Goal: Information Seeking & Learning: Learn about a topic

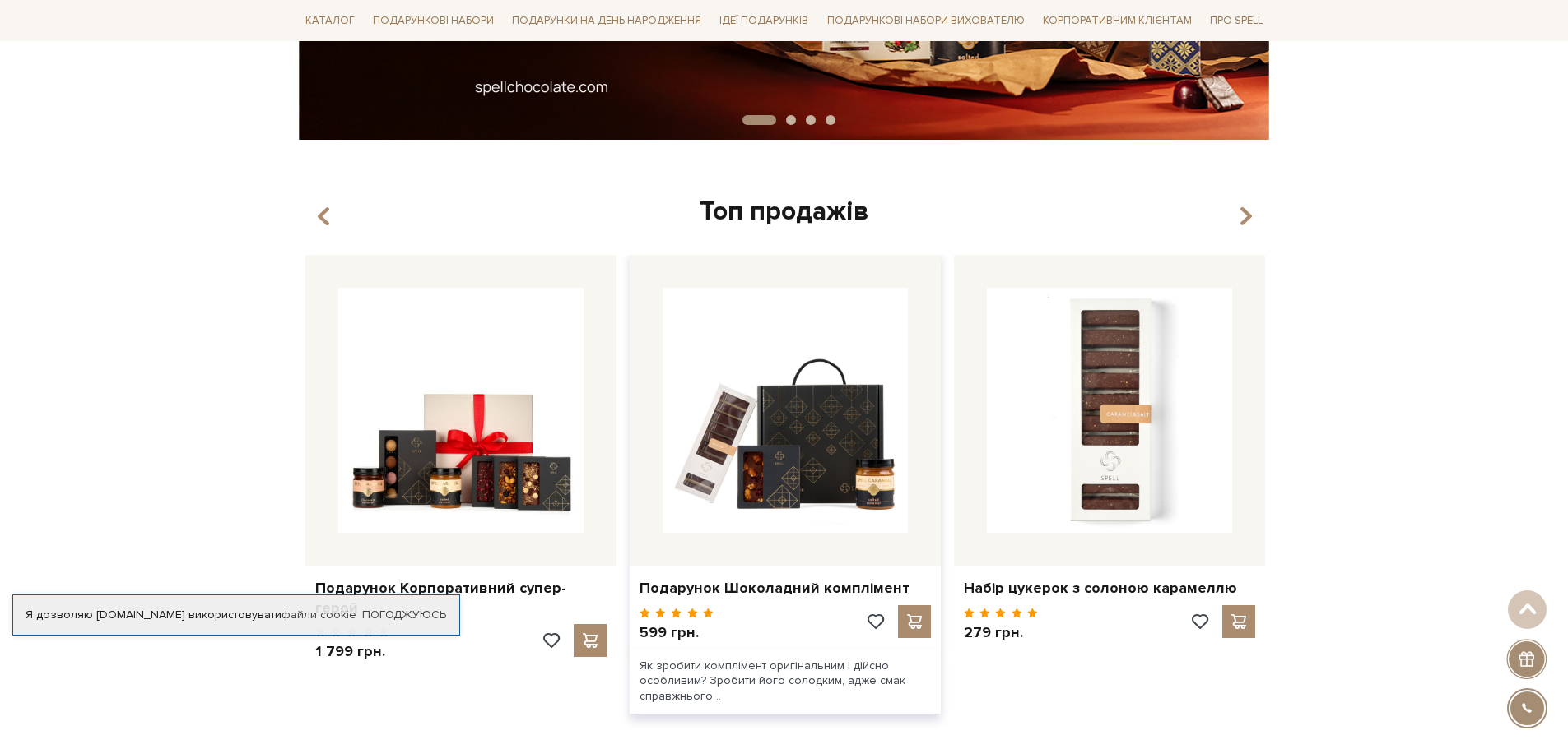
scroll to position [576, 0]
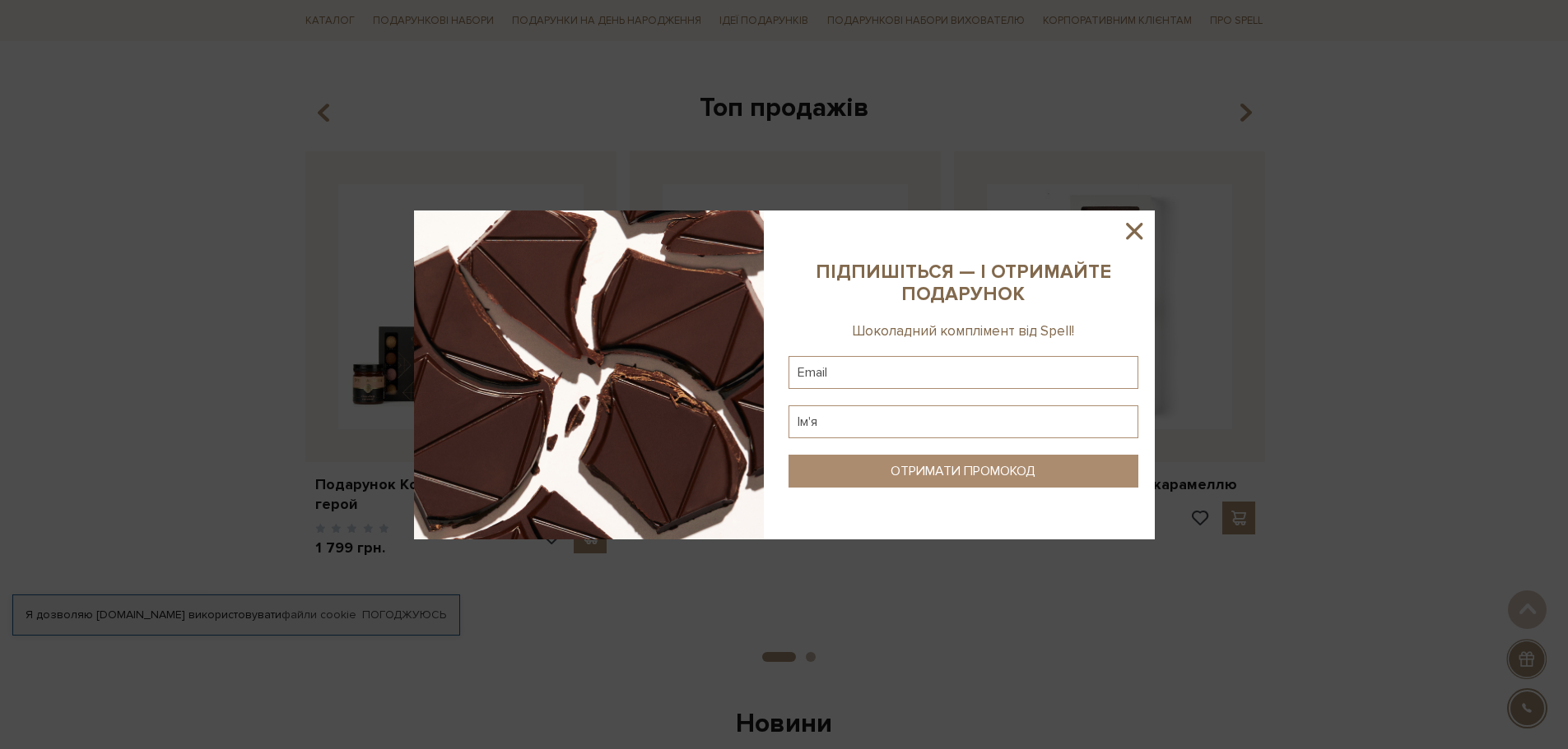
click at [1125, 229] on icon at bounding box center [1133, 231] width 28 height 28
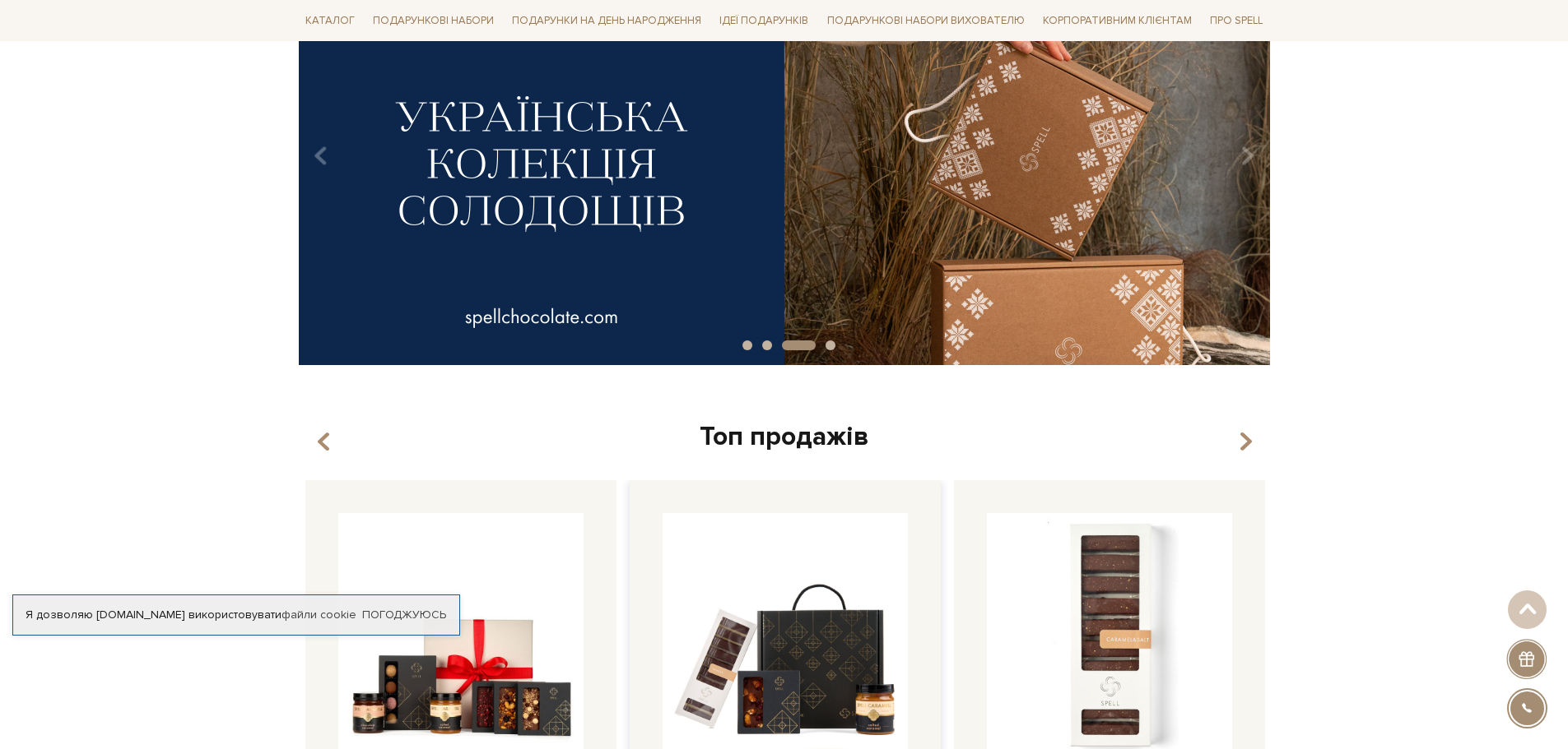
scroll to position [0, 0]
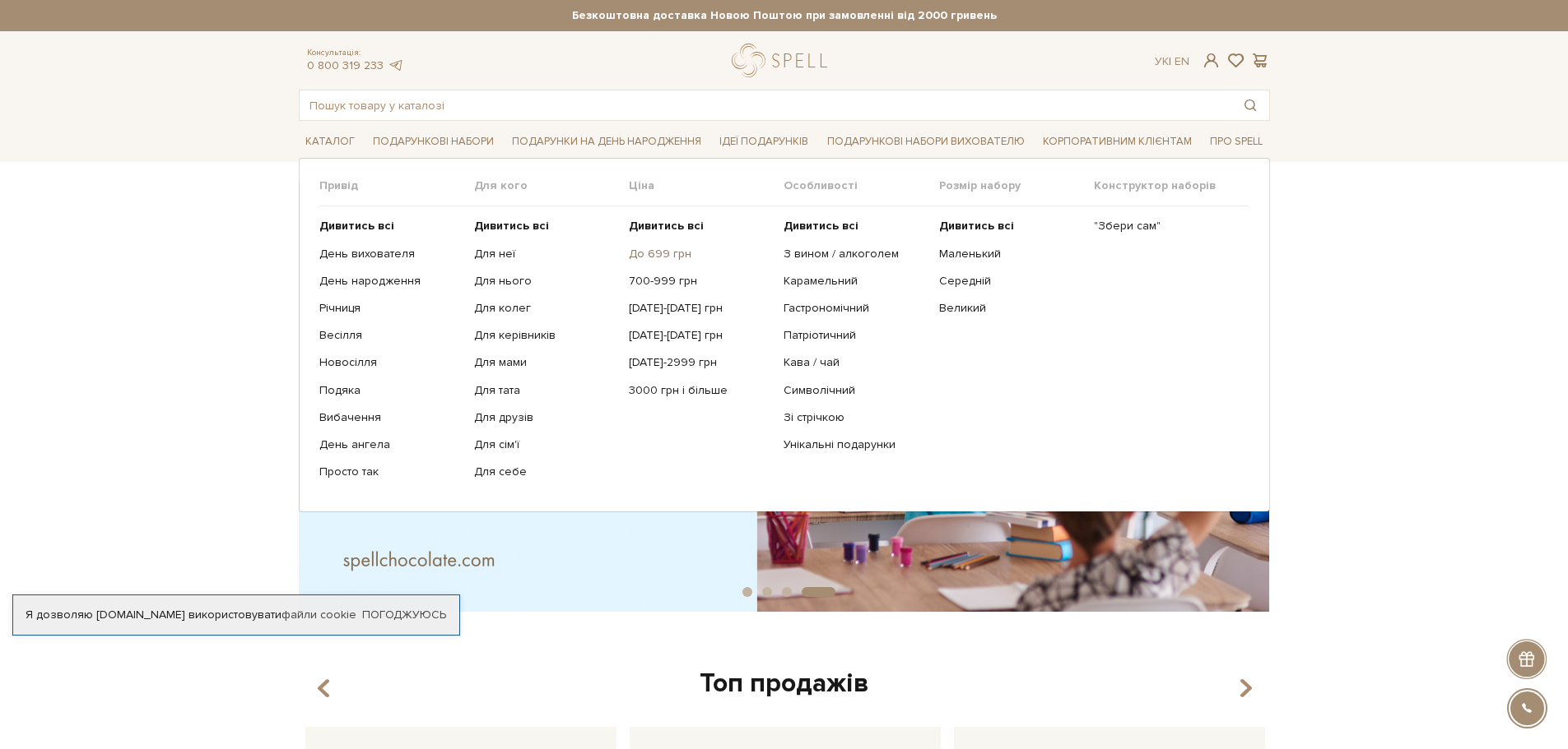
click at [653, 259] on link "До 699 грн" at bounding box center [700, 254] width 142 height 15
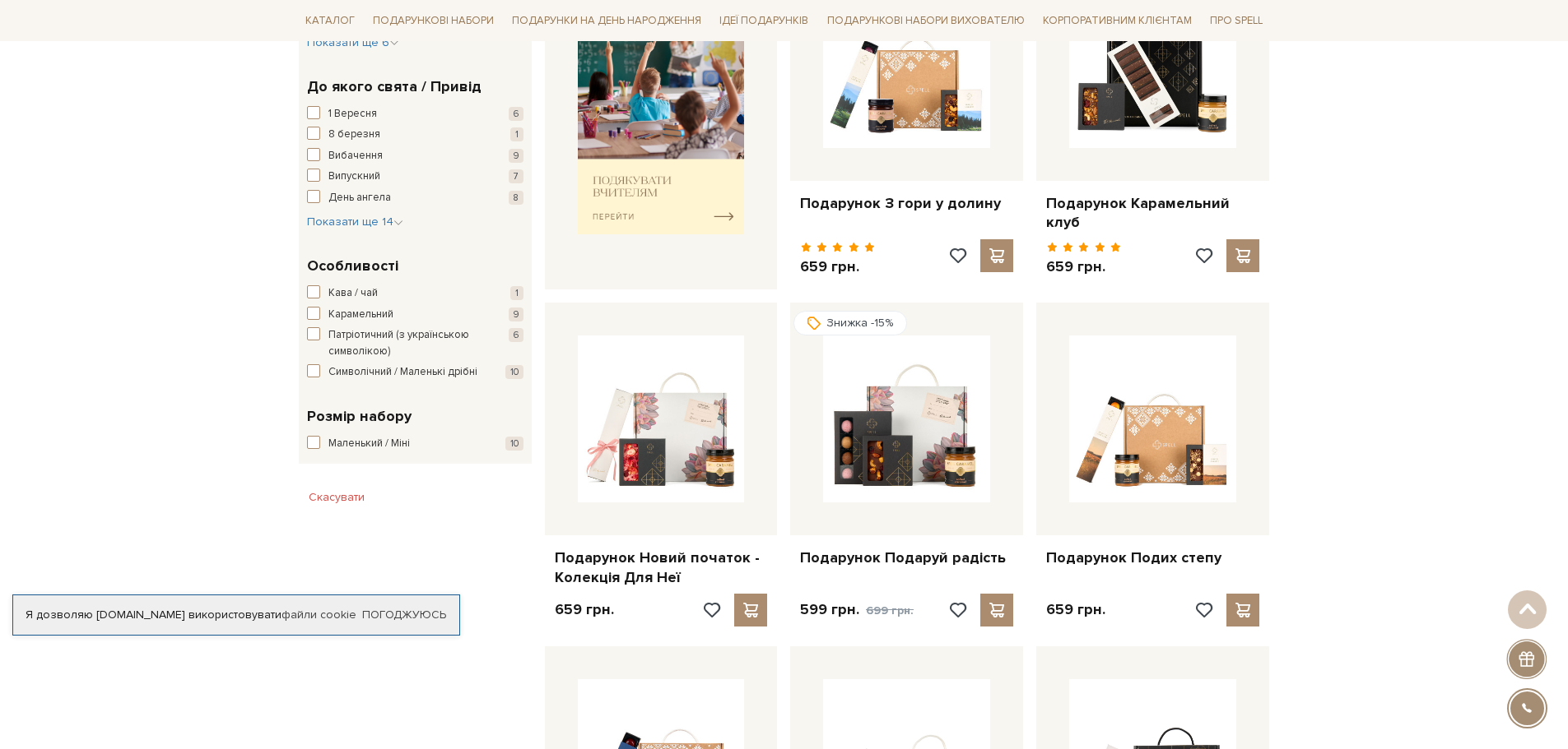
scroll to position [741, 0]
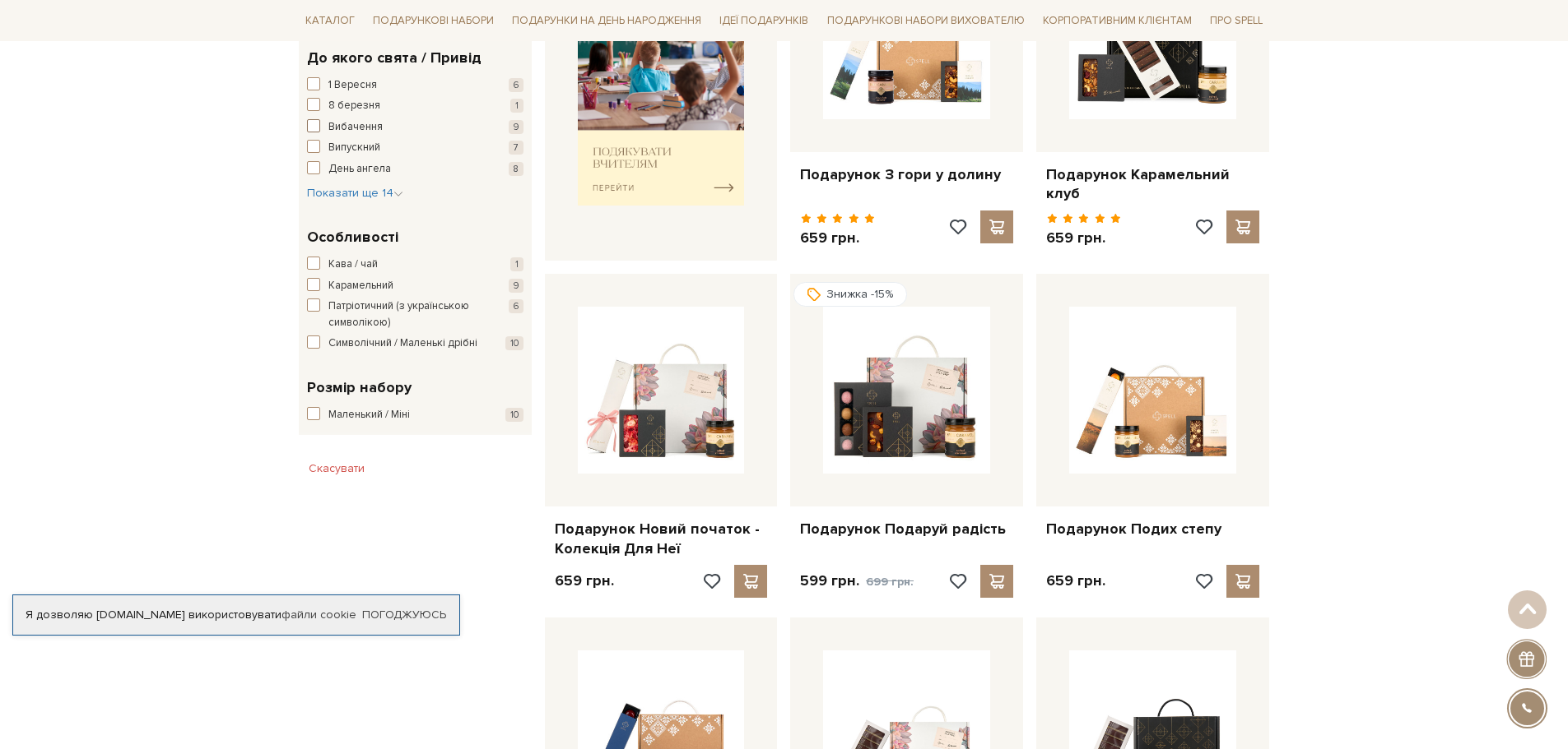
click at [315, 130] on span "button" at bounding box center [314, 126] width 13 height 13
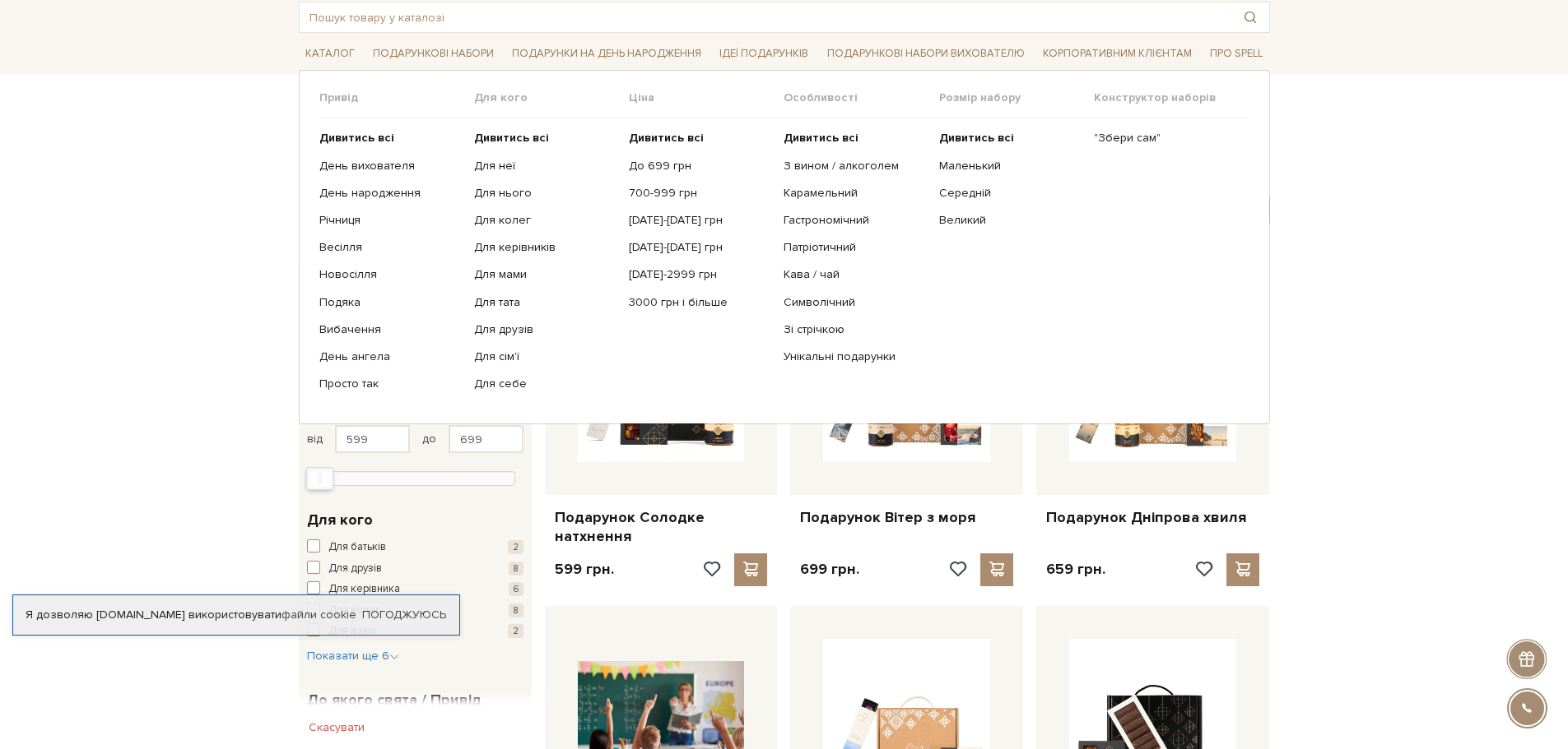
scroll to position [247, 0]
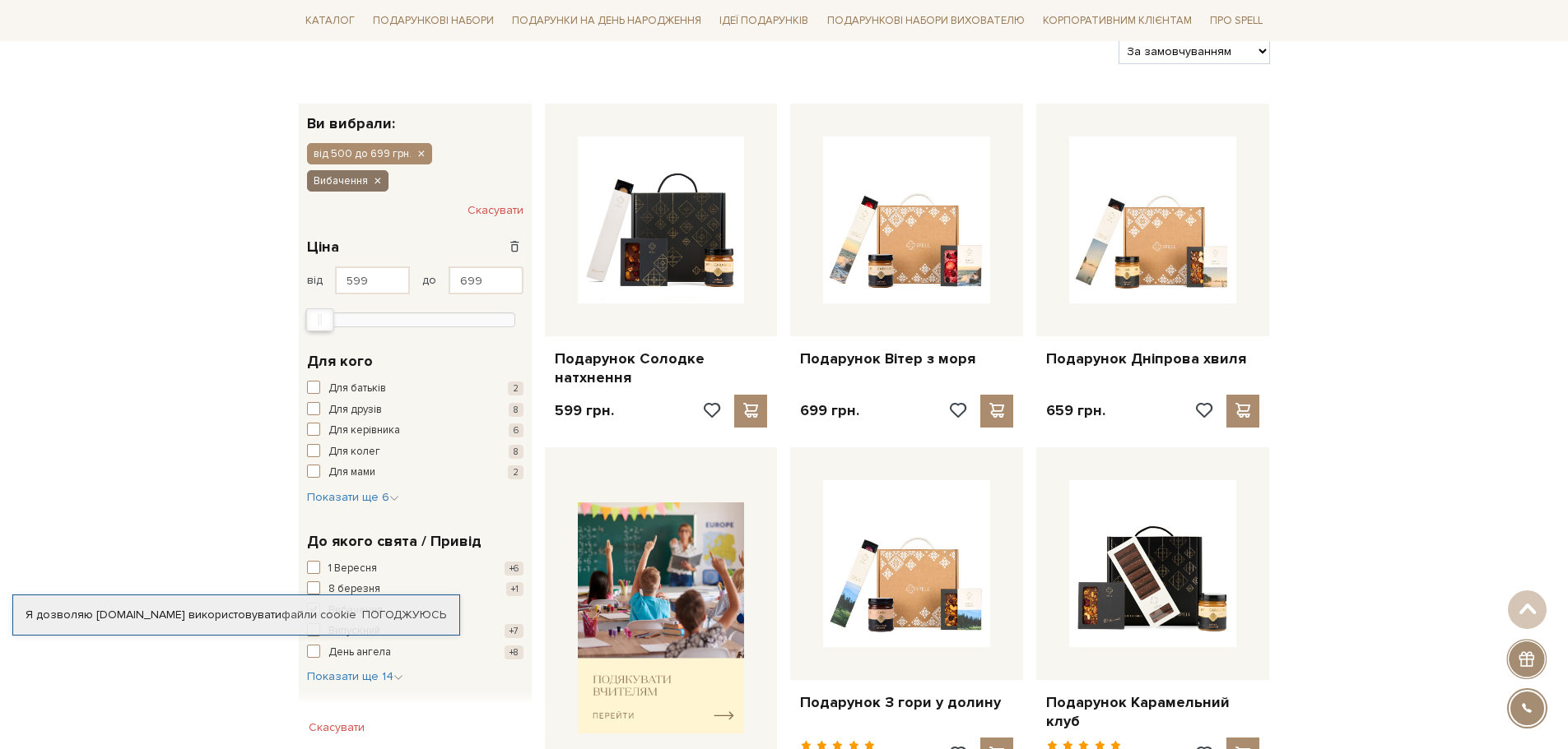
click at [381, 174] on icon "button" at bounding box center [377, 182] width 10 height 15
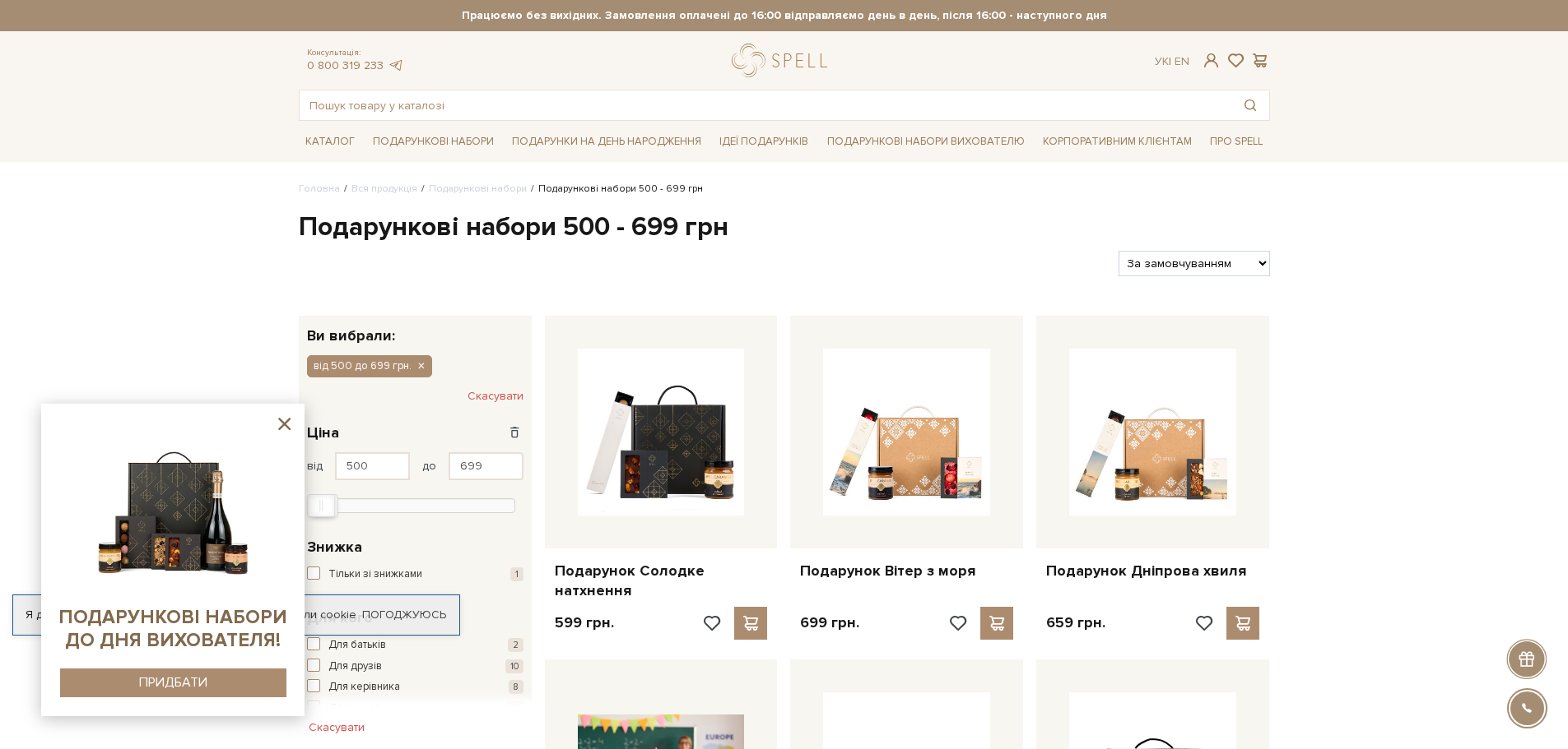
drag, startPoint x: 280, startPoint y: 422, endPoint x: 296, endPoint y: 417, distance: 16.8
click at [280, 422] on icon at bounding box center [284, 424] width 20 height 20
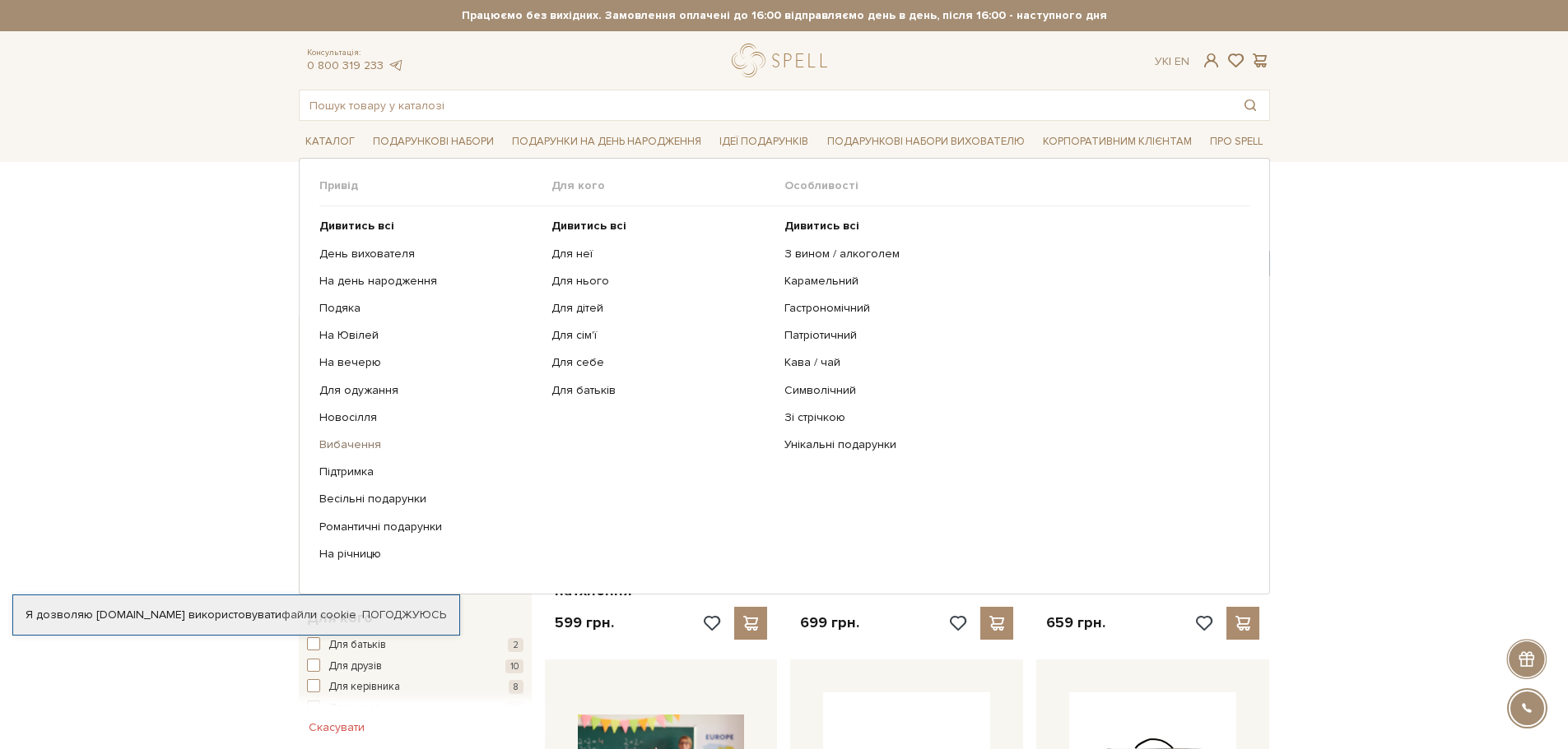
click at [363, 444] on link "Вибачення" at bounding box center [429, 445] width 221 height 15
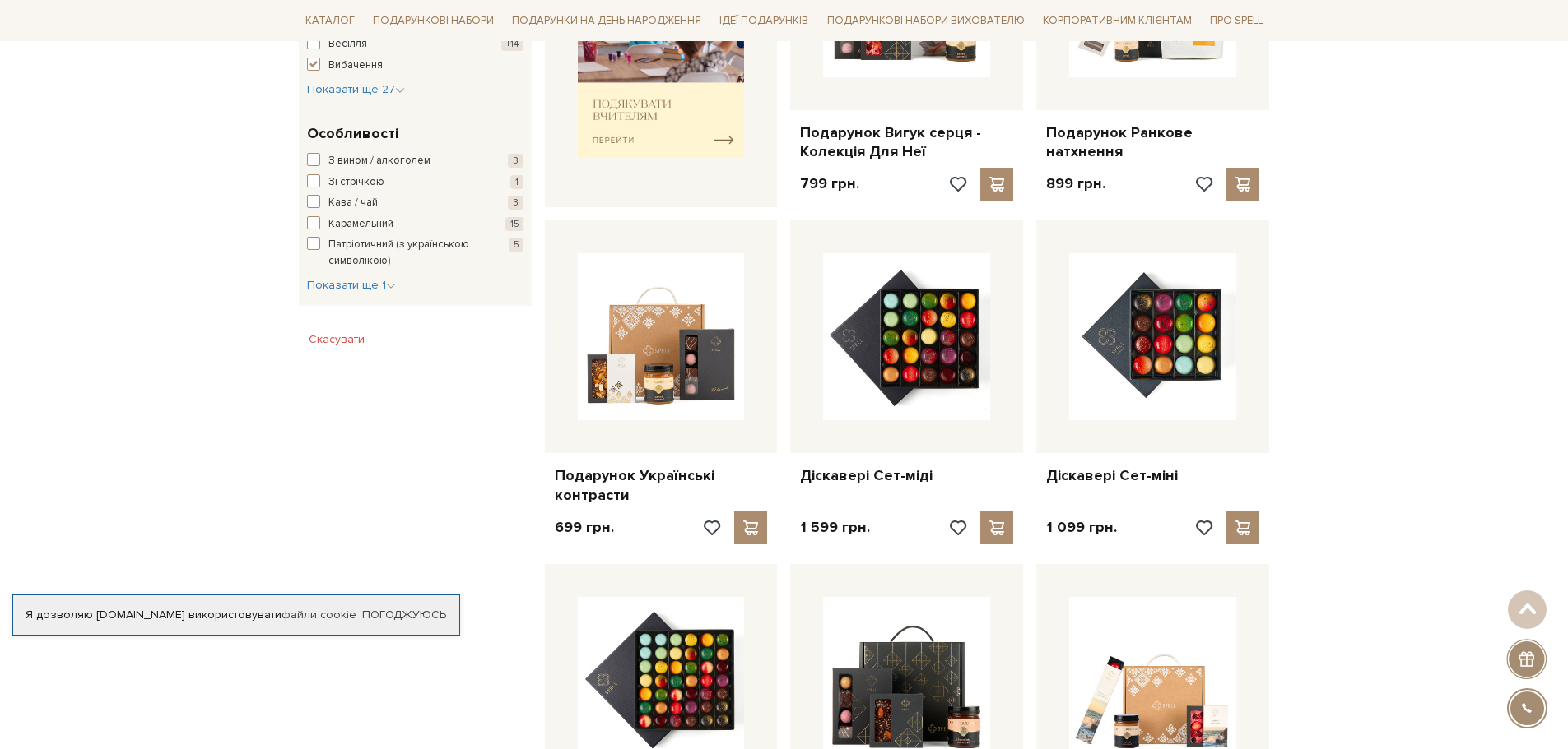
scroll to position [822, 0]
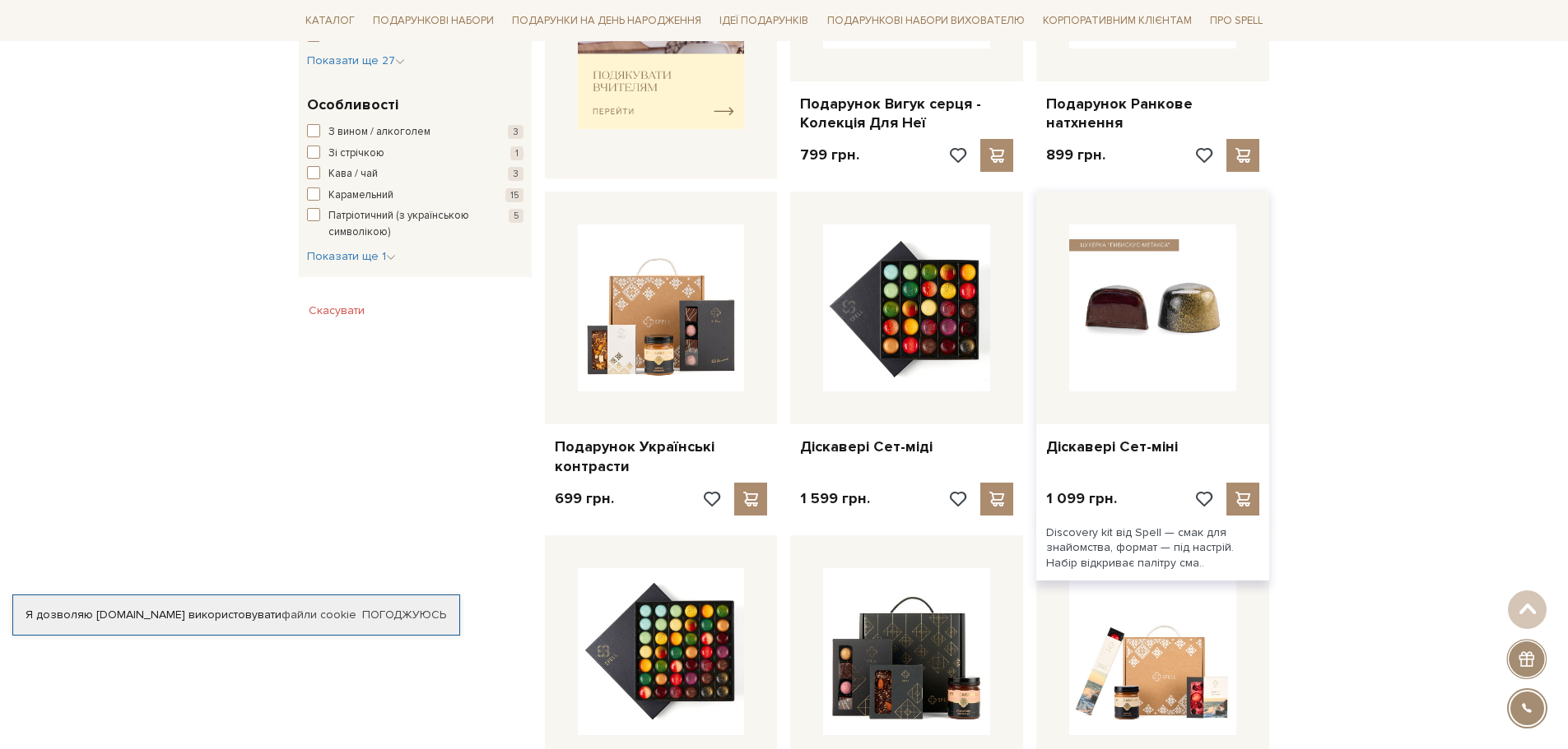
click at [1174, 323] on img at bounding box center [1152, 308] width 167 height 167
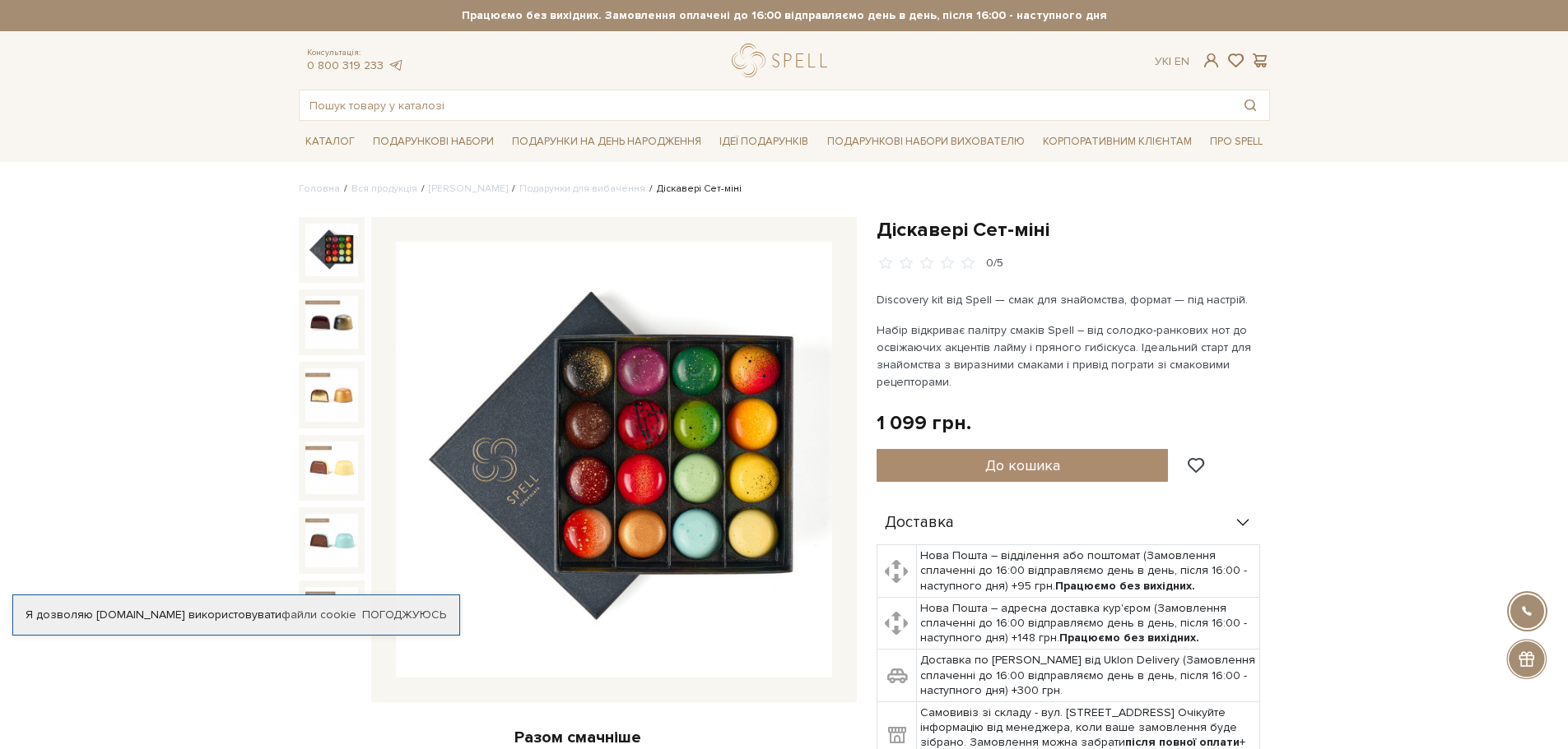
click at [670, 422] on img at bounding box center [614, 459] width 436 height 436
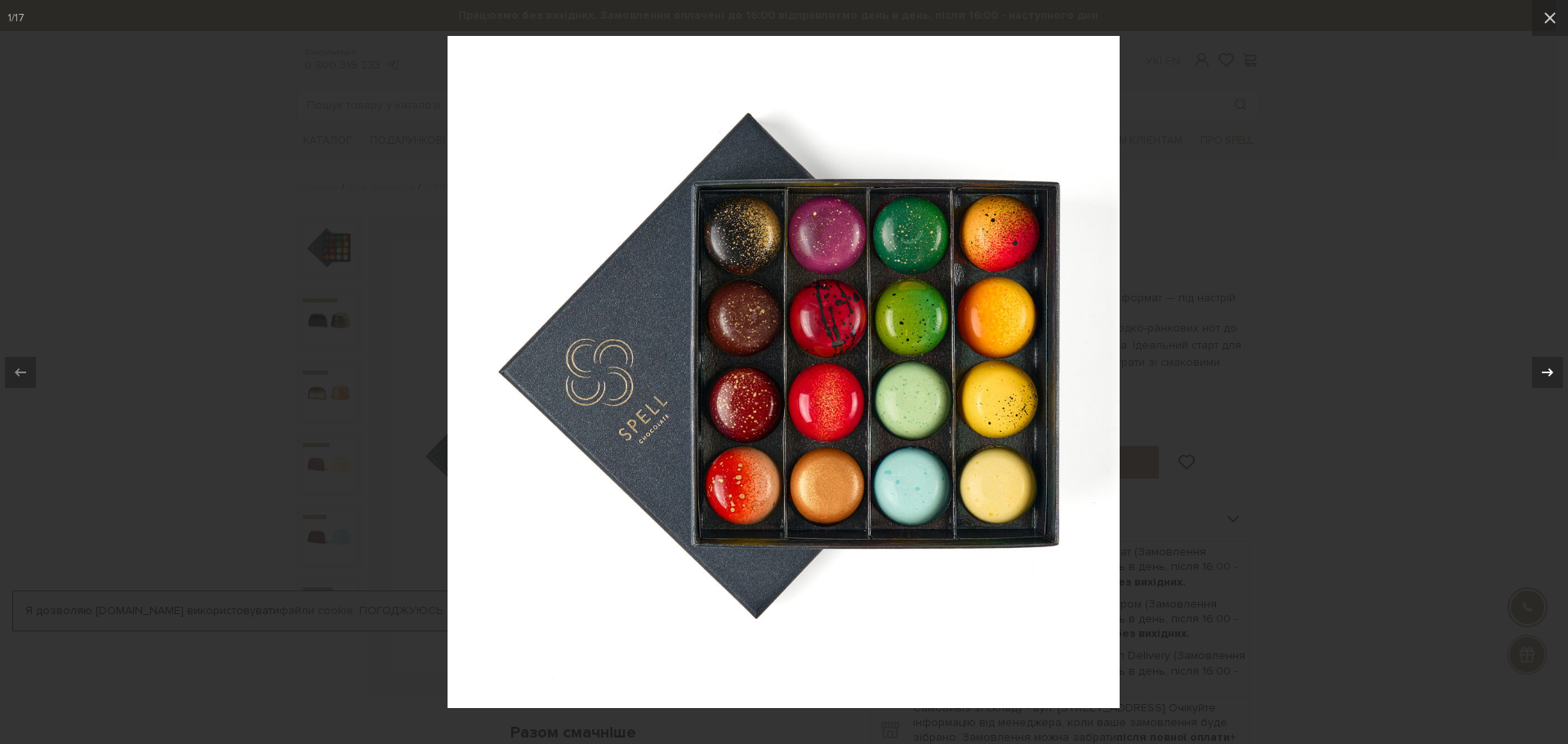
click at [1545, 366] on icon at bounding box center [1547, 372] width 19 height 19
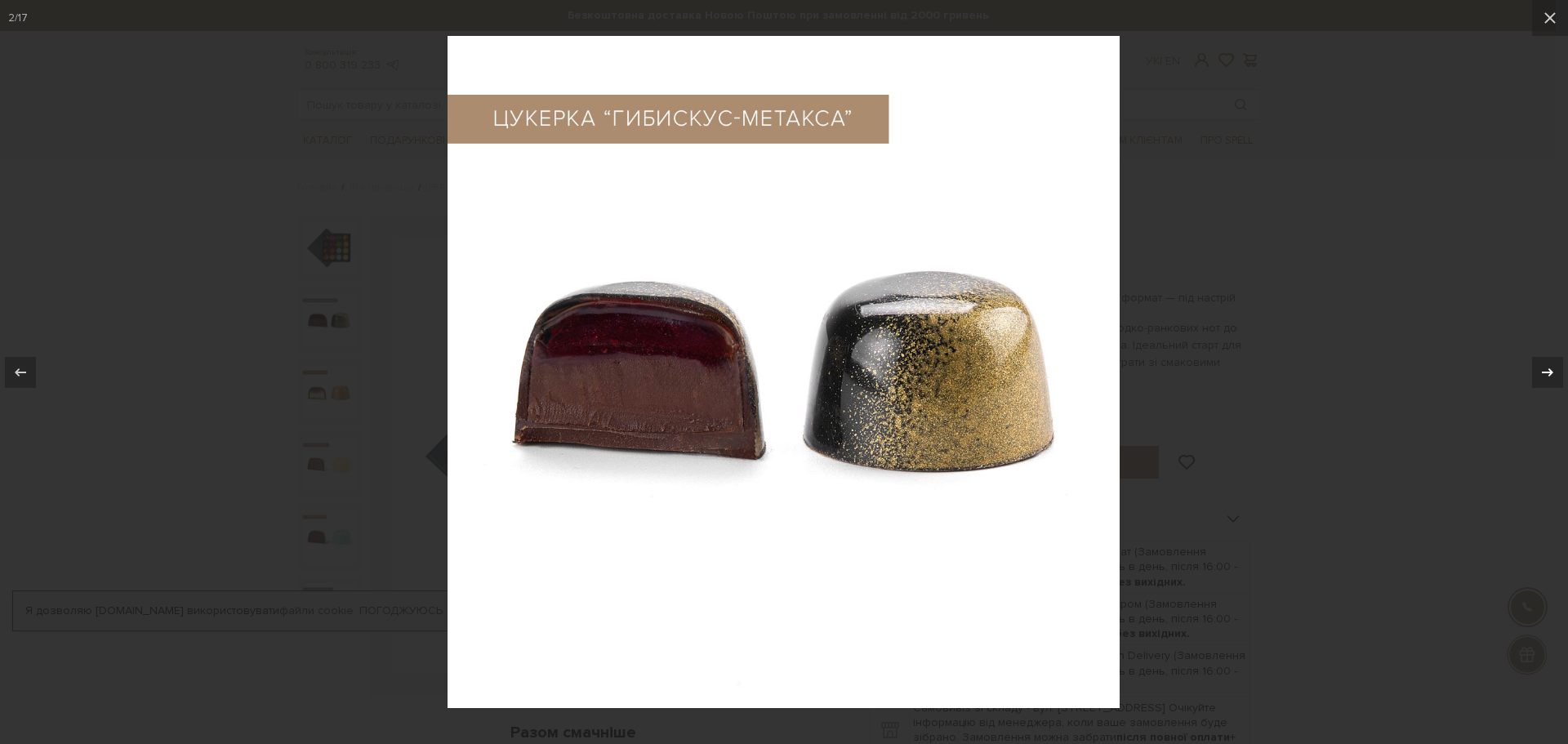
click at [1539, 364] on icon at bounding box center [1547, 372] width 19 height 19
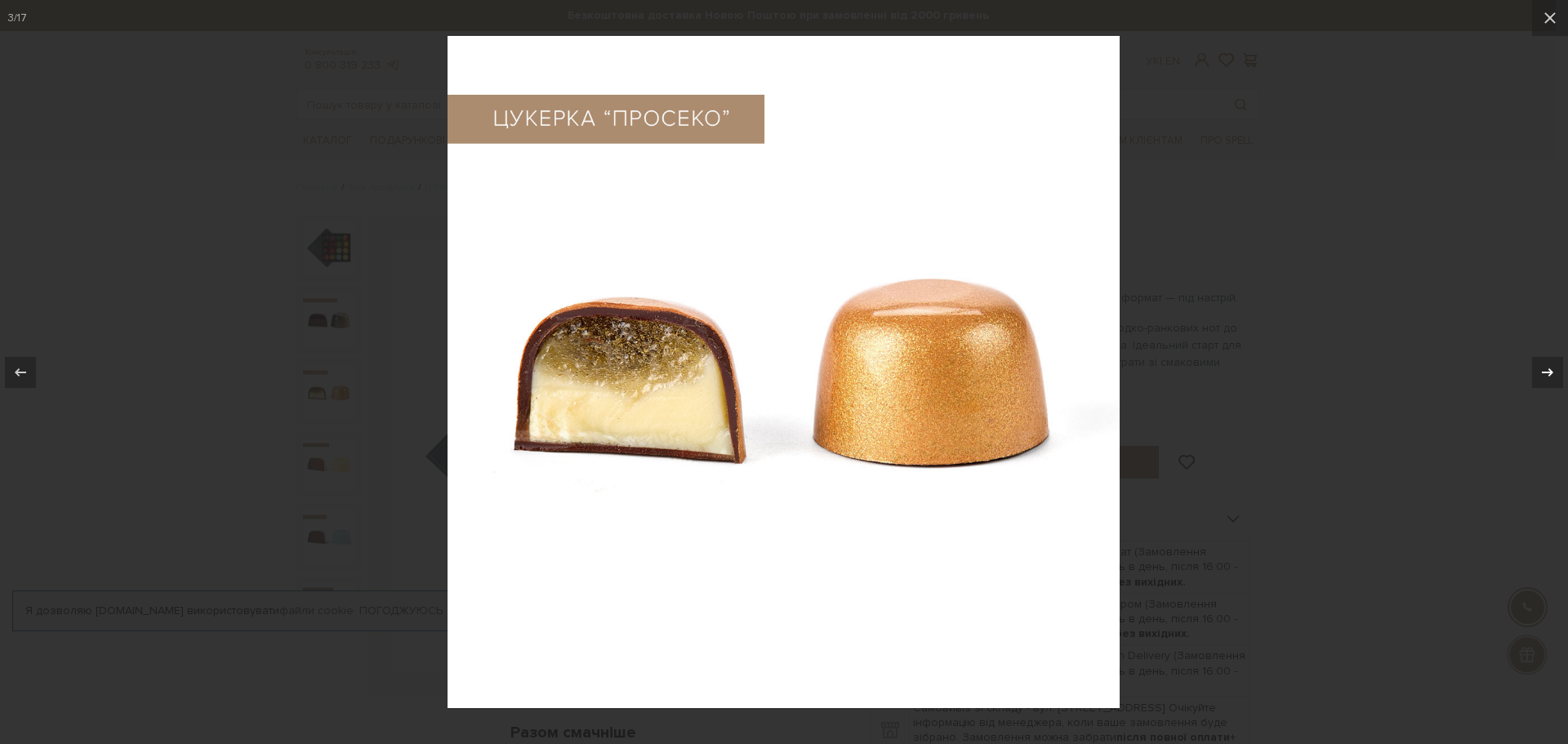
click at [1539, 364] on icon at bounding box center [1547, 372] width 19 height 19
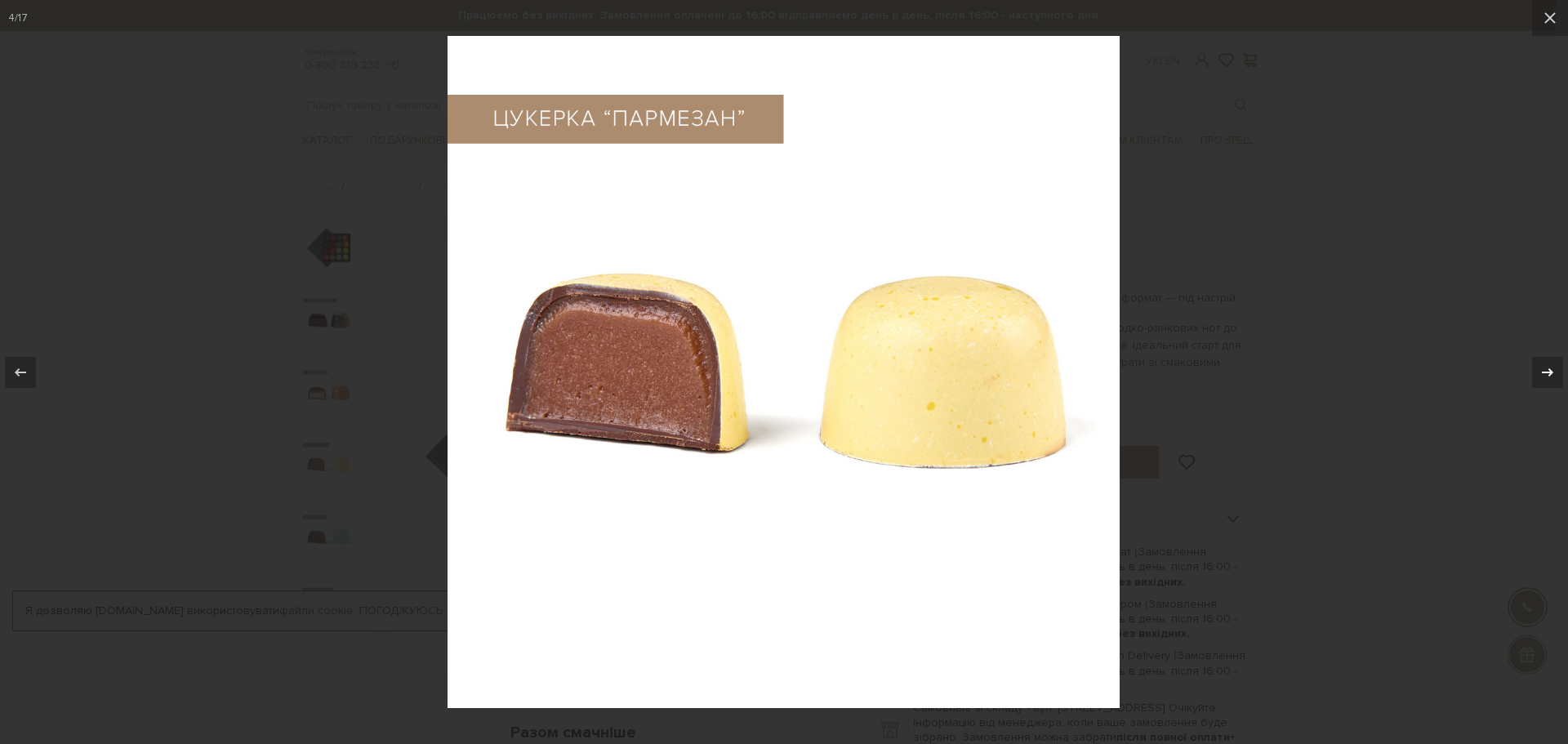
click at [1542, 369] on icon at bounding box center [1547, 372] width 19 height 19
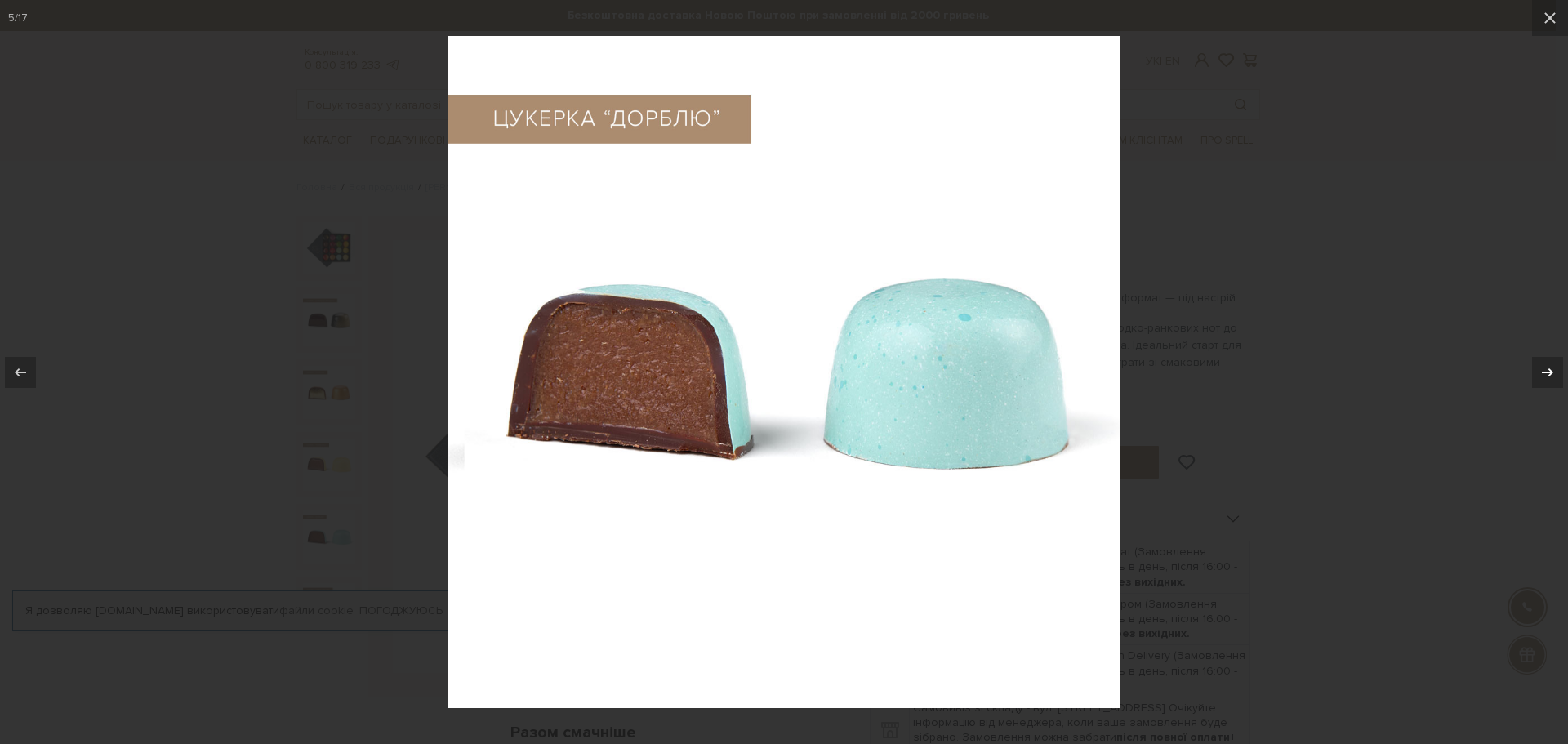
drag, startPoint x: 1542, startPoint y: 369, endPoint x: 1545, endPoint y: 381, distance: 12.4
click at [1545, 381] on icon at bounding box center [1547, 372] width 19 height 19
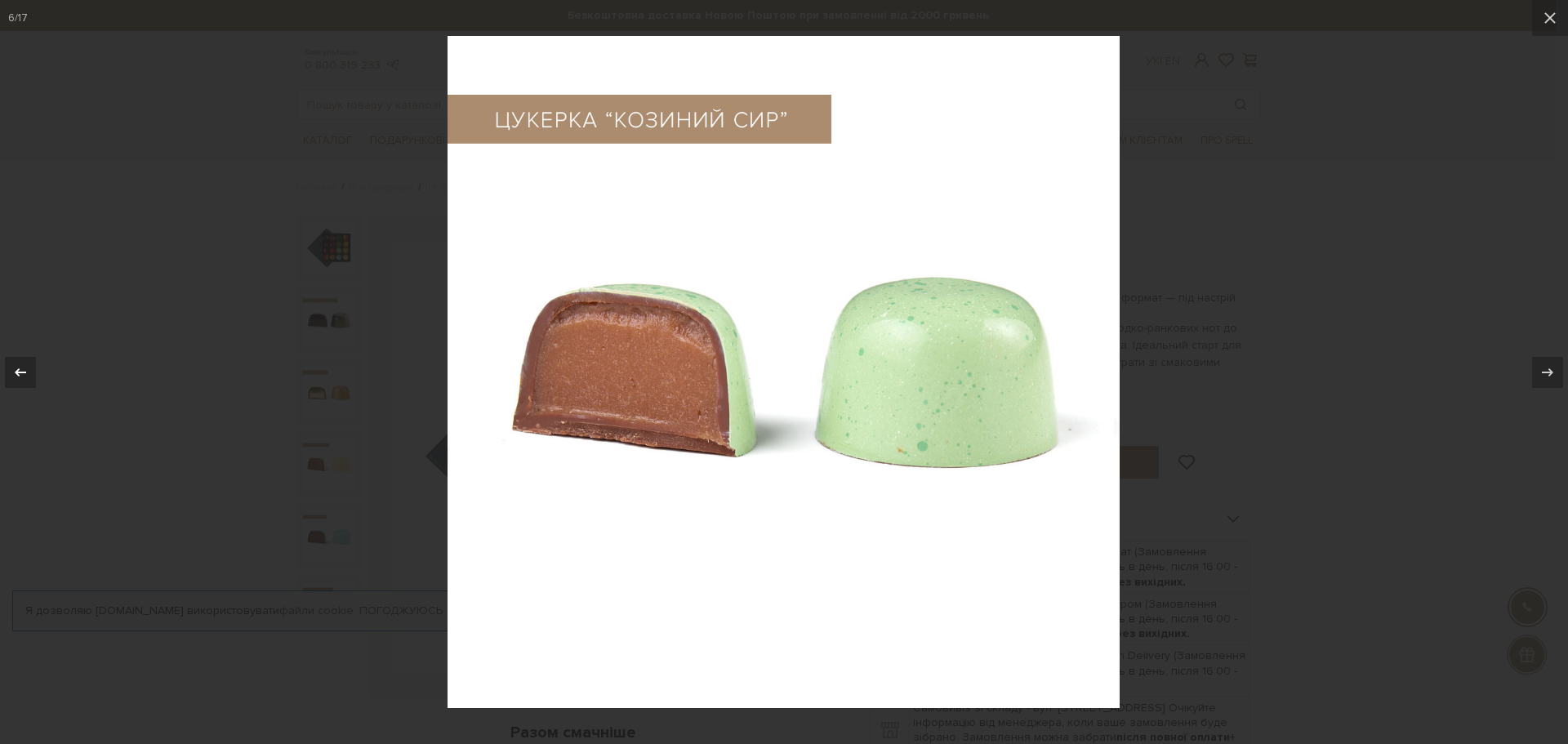
click at [27, 369] on icon at bounding box center [20, 372] width 19 height 19
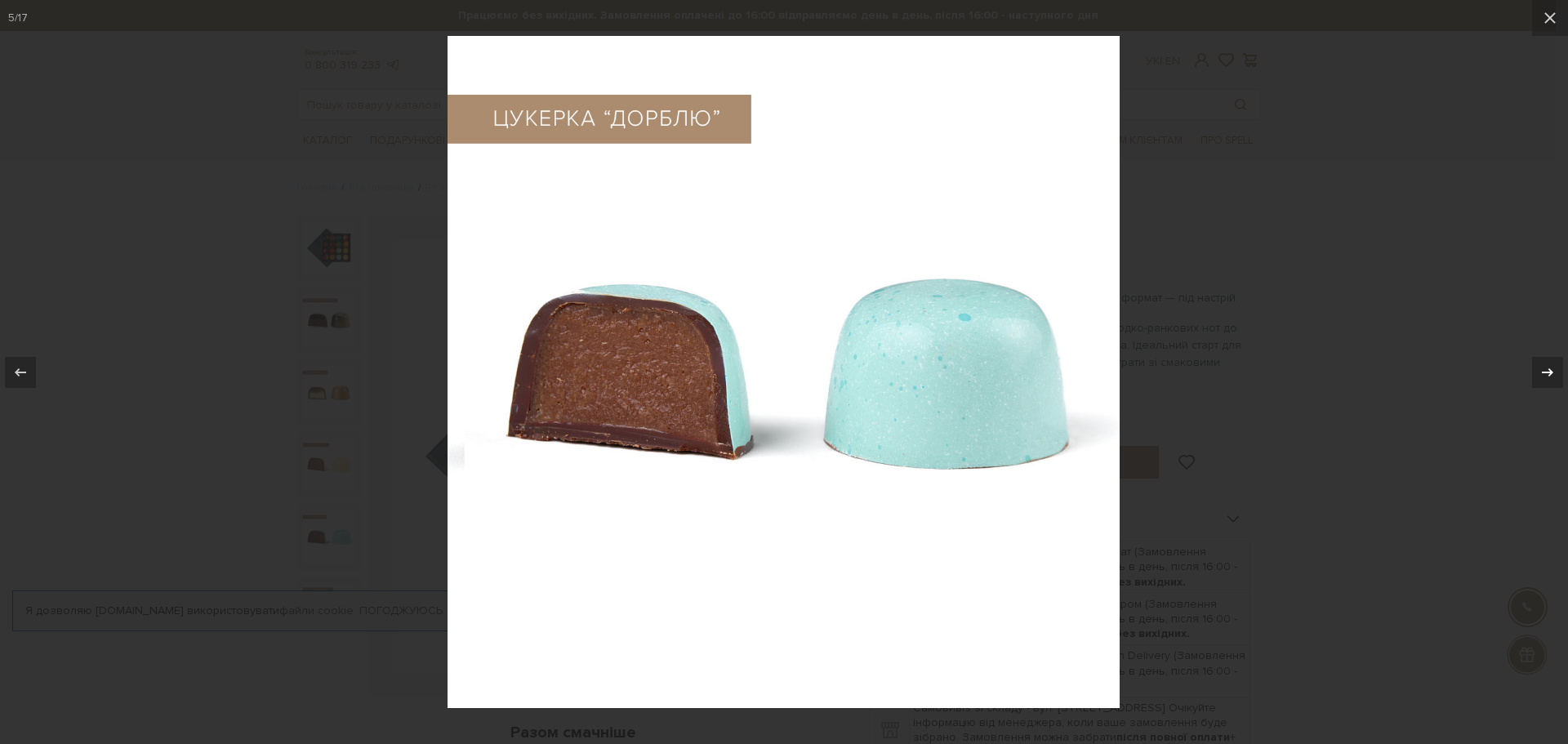
click at [1546, 371] on icon at bounding box center [1547, 372] width 19 height 19
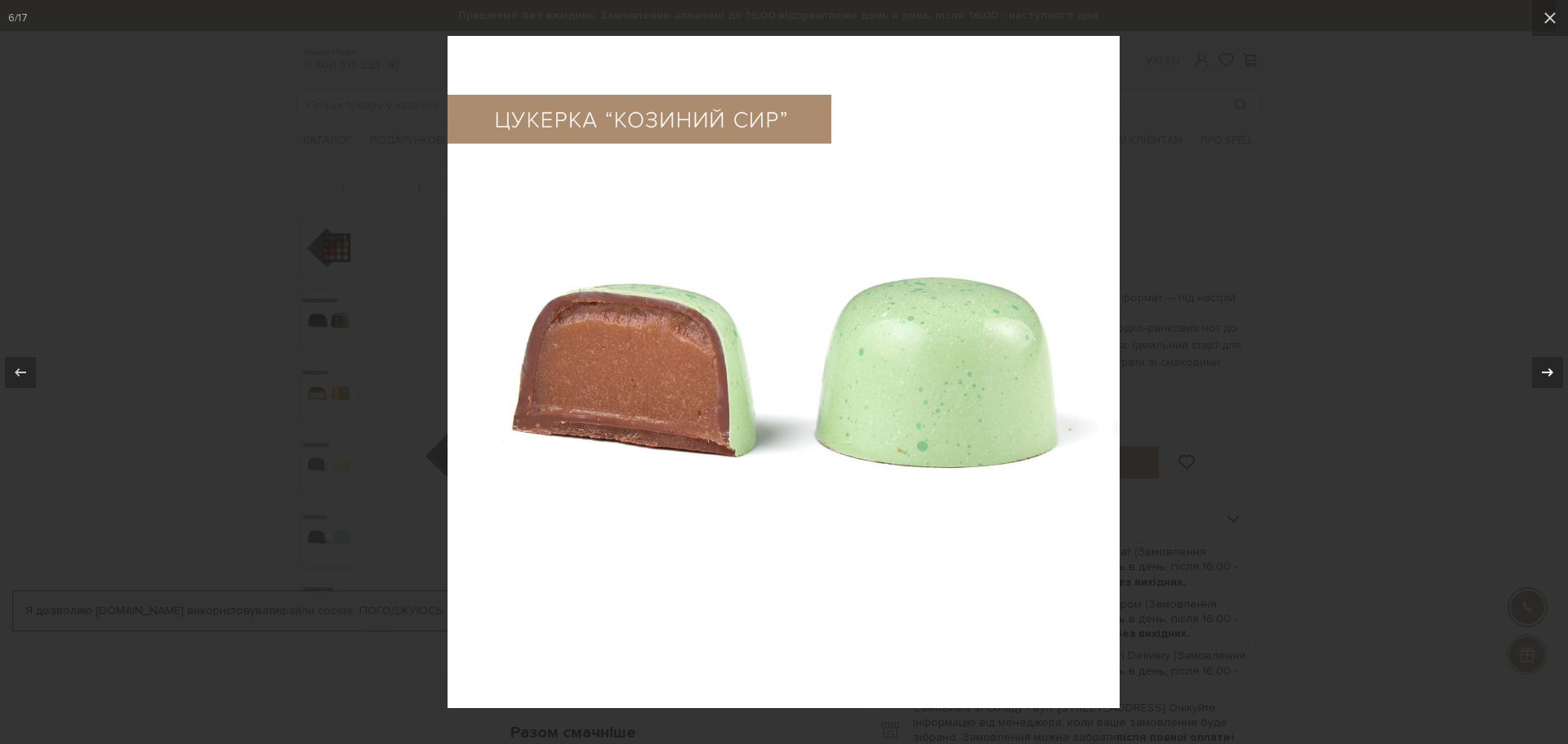
click at [1546, 371] on icon at bounding box center [1547, 372] width 19 height 19
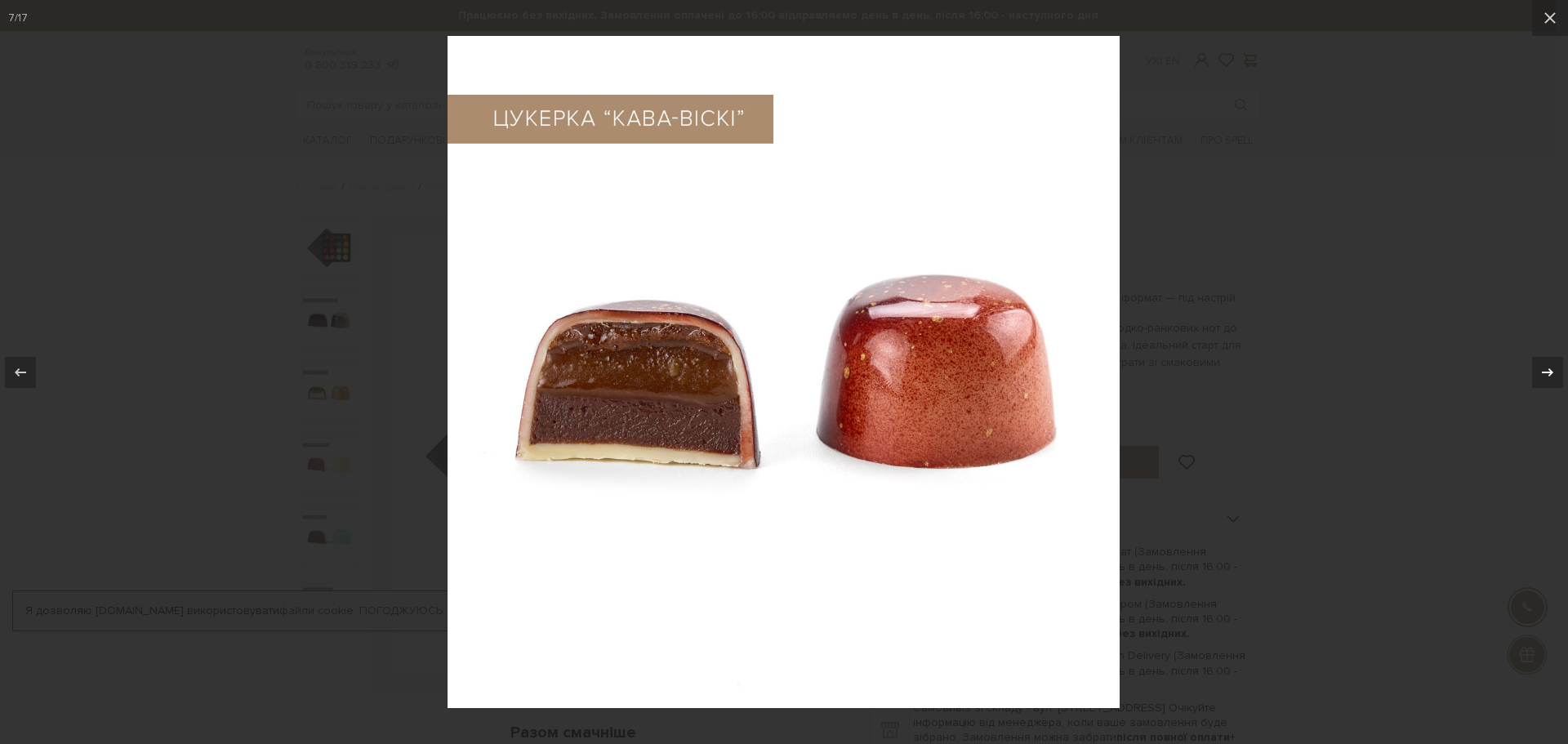
click at [1549, 373] on icon at bounding box center [1548, 372] width 12 height 8
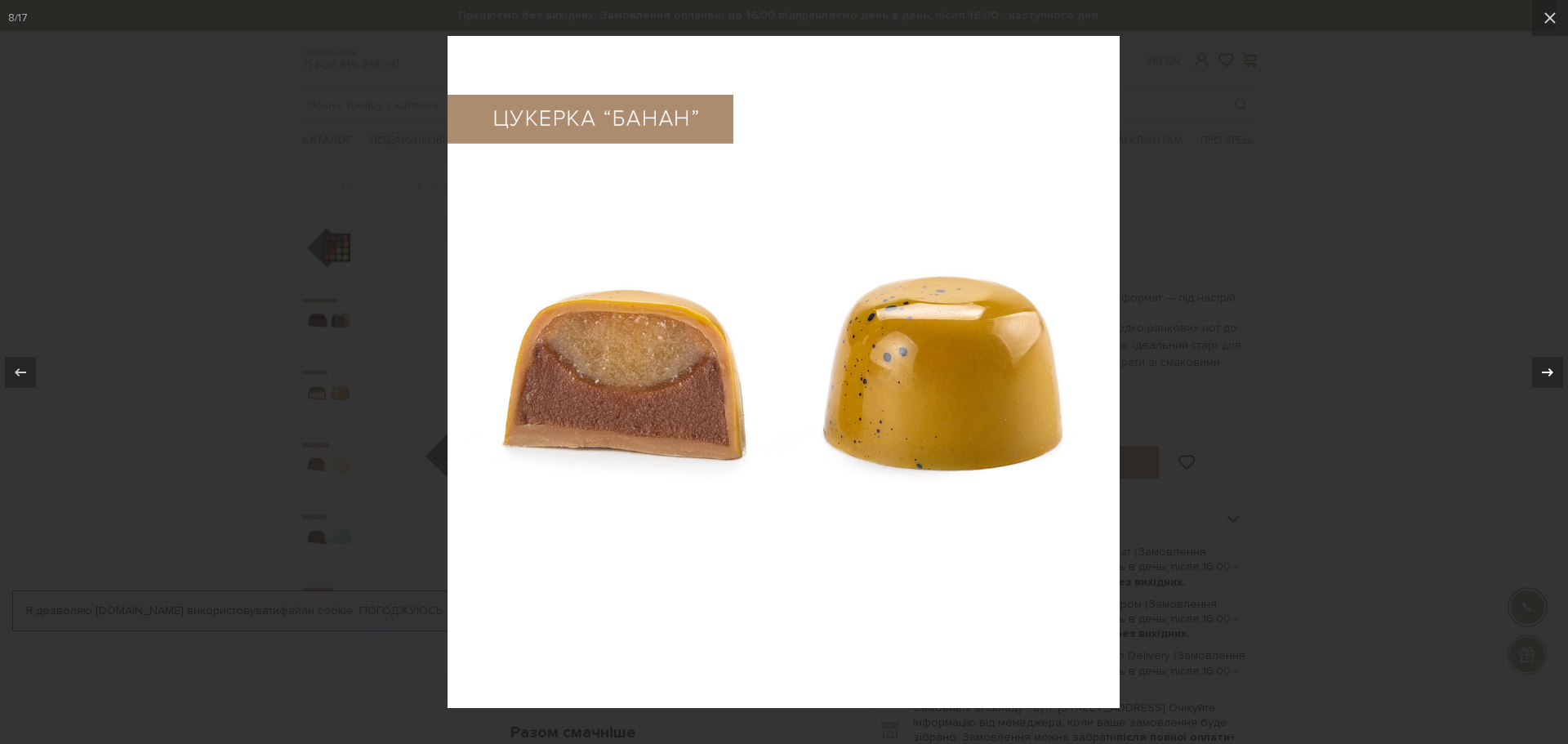
click at [1549, 373] on icon at bounding box center [1548, 372] width 12 height 8
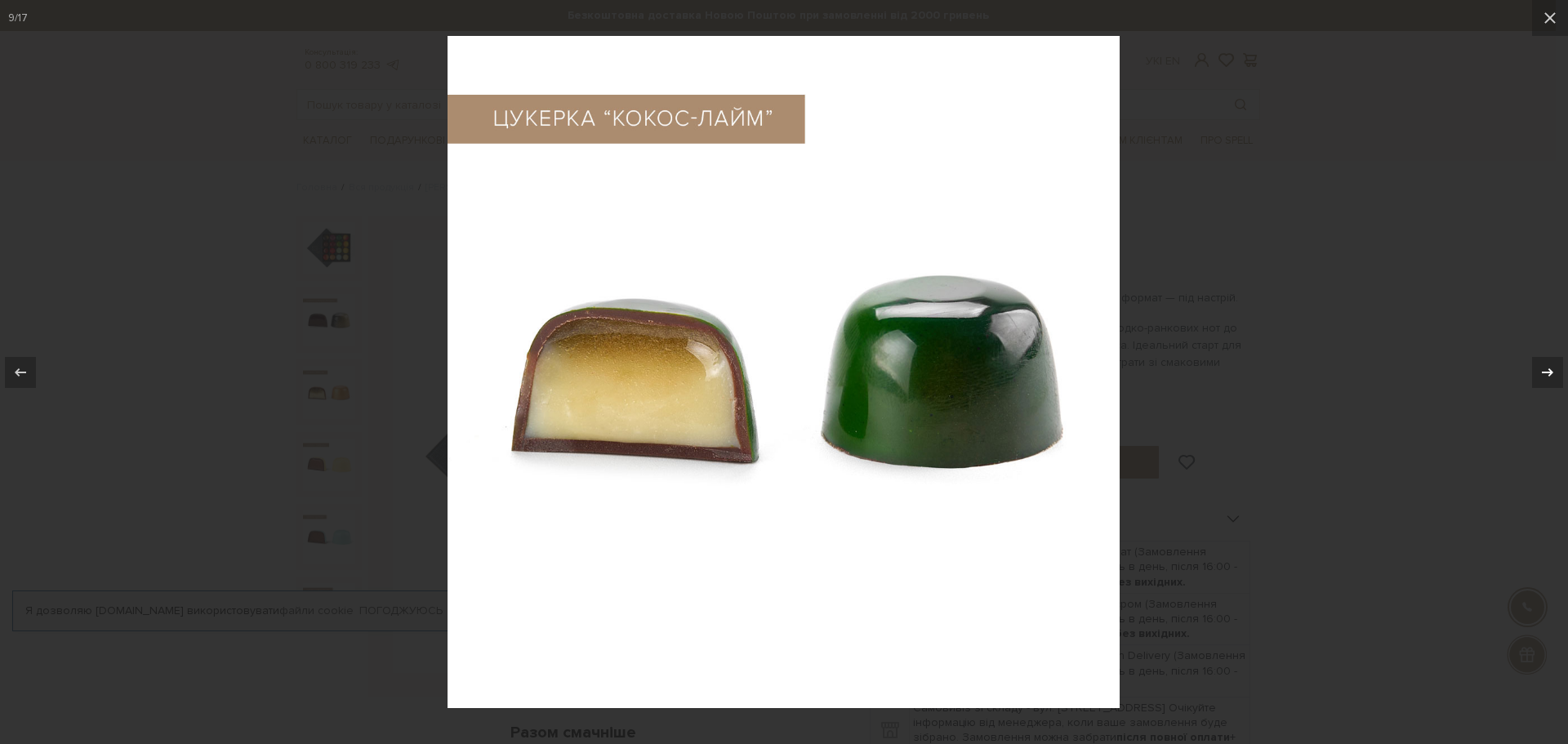
click at [1549, 373] on icon at bounding box center [1548, 372] width 12 height 8
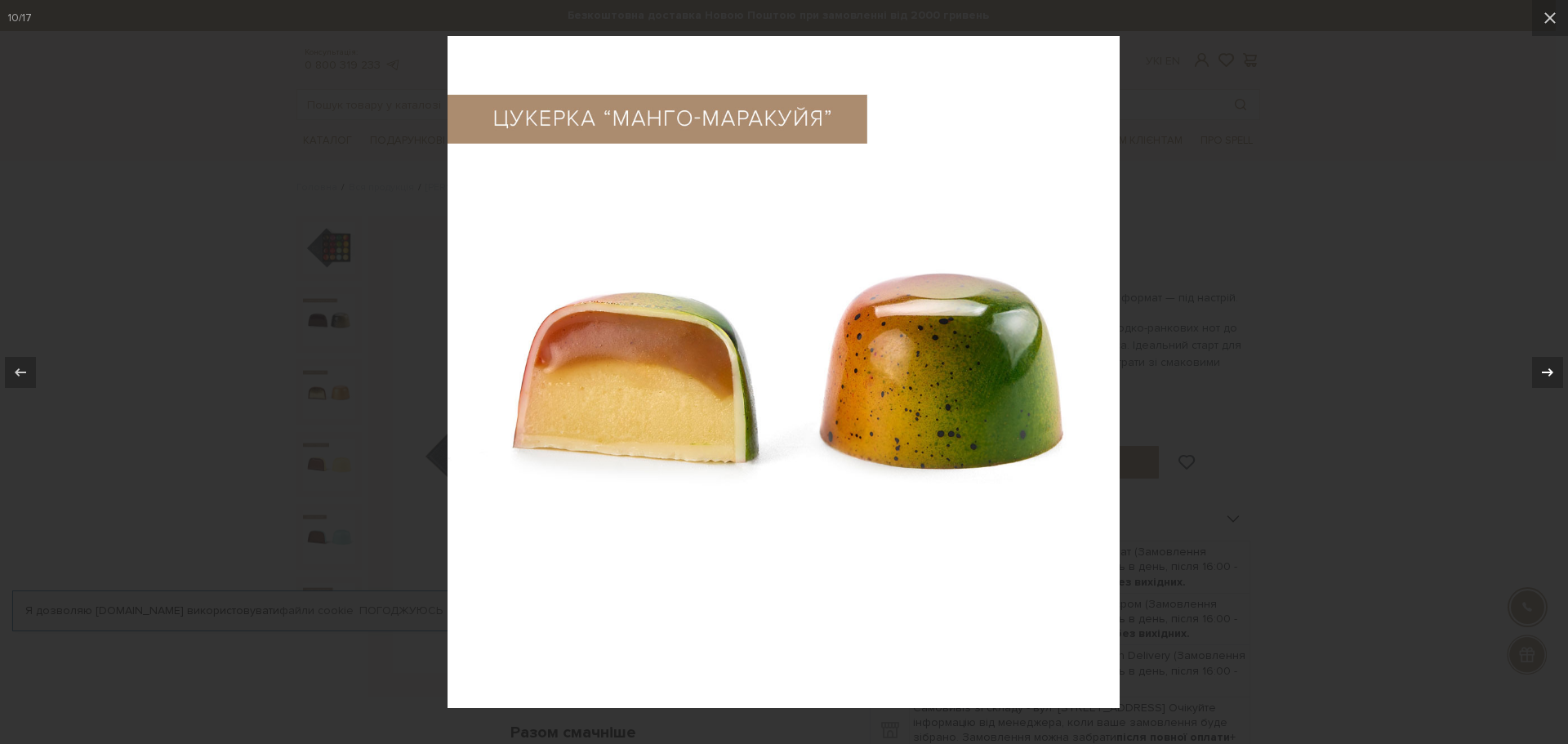
click at [1547, 375] on icon at bounding box center [1547, 372] width 19 height 19
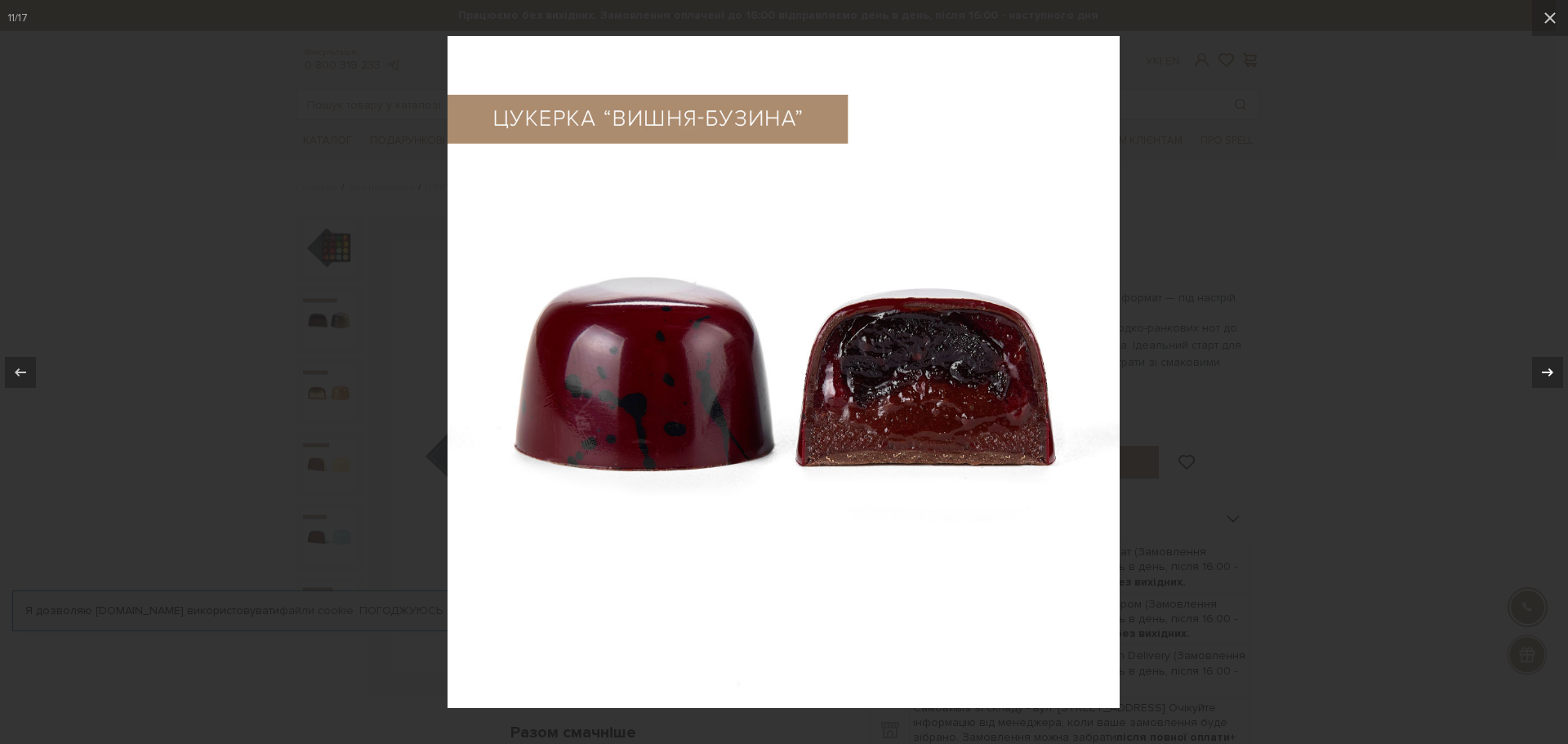
click at [1547, 375] on icon at bounding box center [1547, 372] width 19 height 19
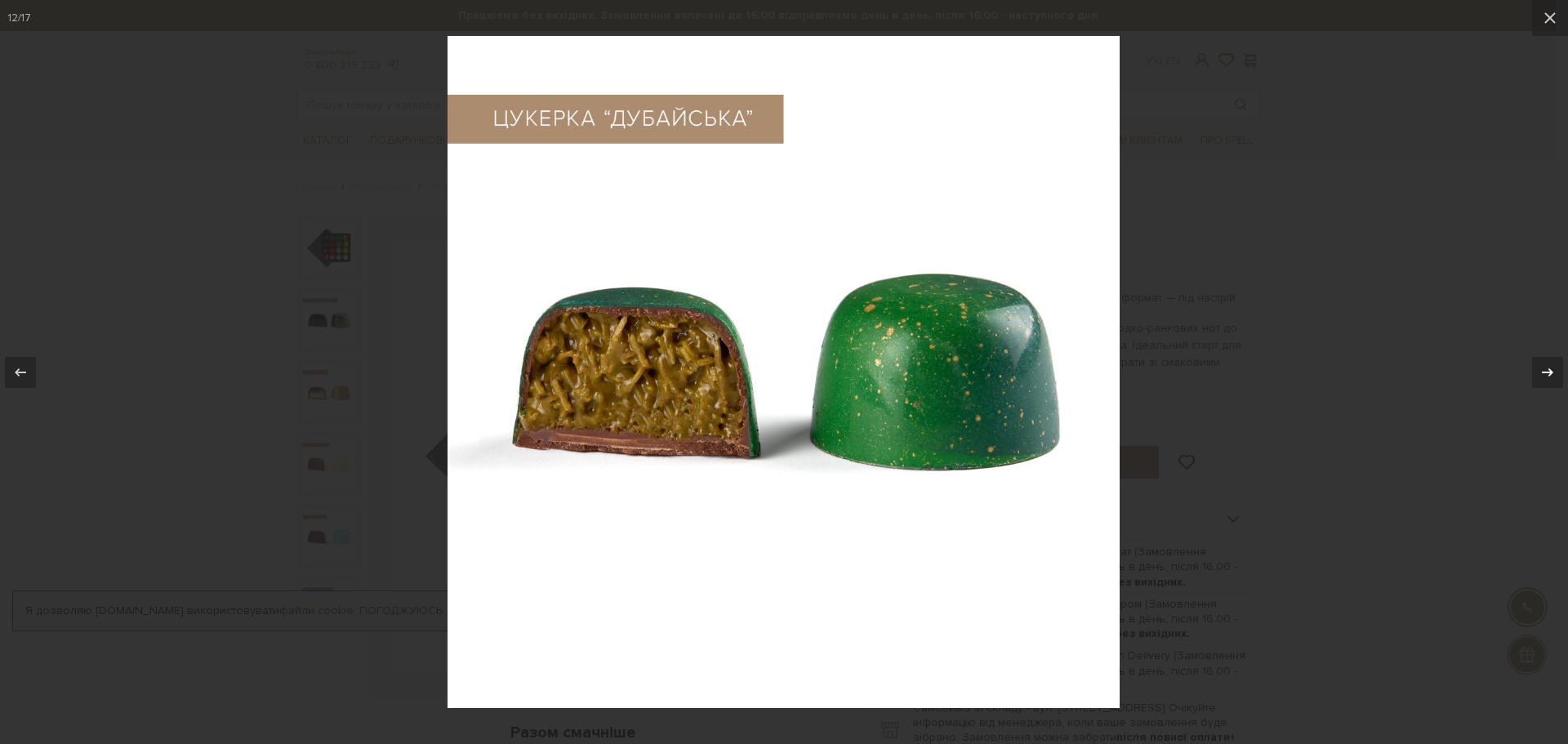
click at [1547, 375] on div "12 / 17" at bounding box center [784, 372] width 1568 height 744
click at [1547, 364] on icon at bounding box center [1547, 372] width 19 height 19
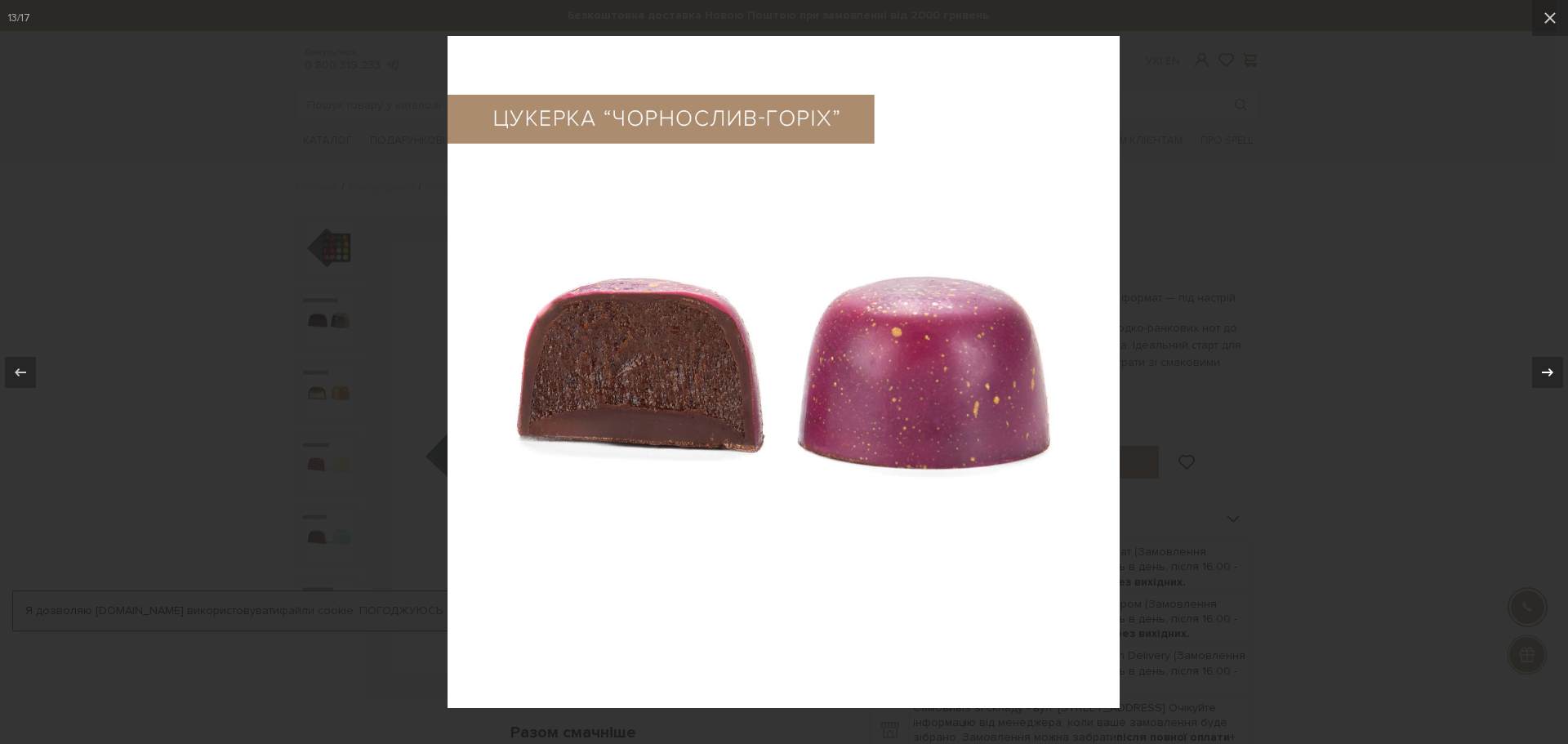
click at [1547, 364] on icon at bounding box center [1547, 372] width 19 height 19
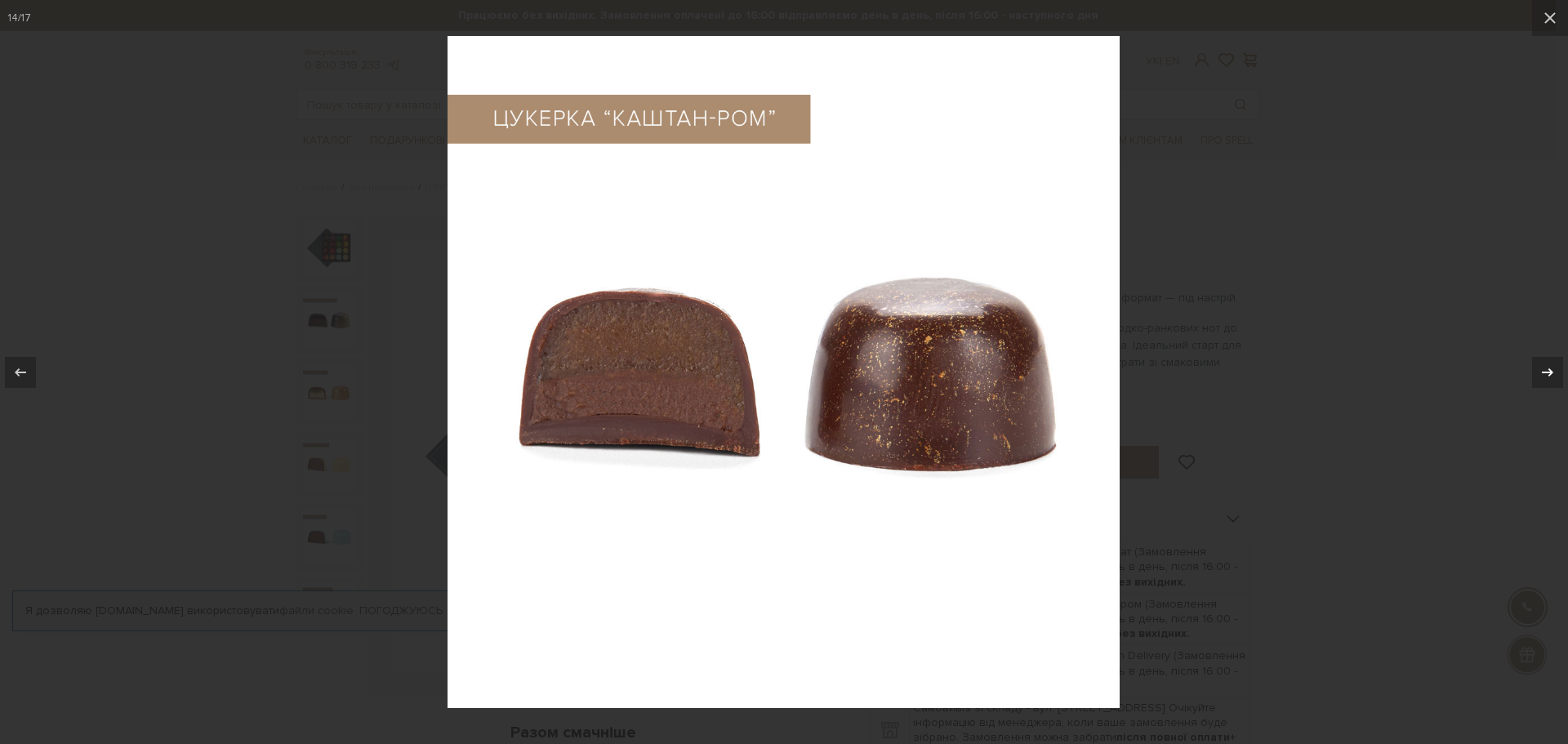
click at [1547, 364] on icon at bounding box center [1547, 372] width 19 height 19
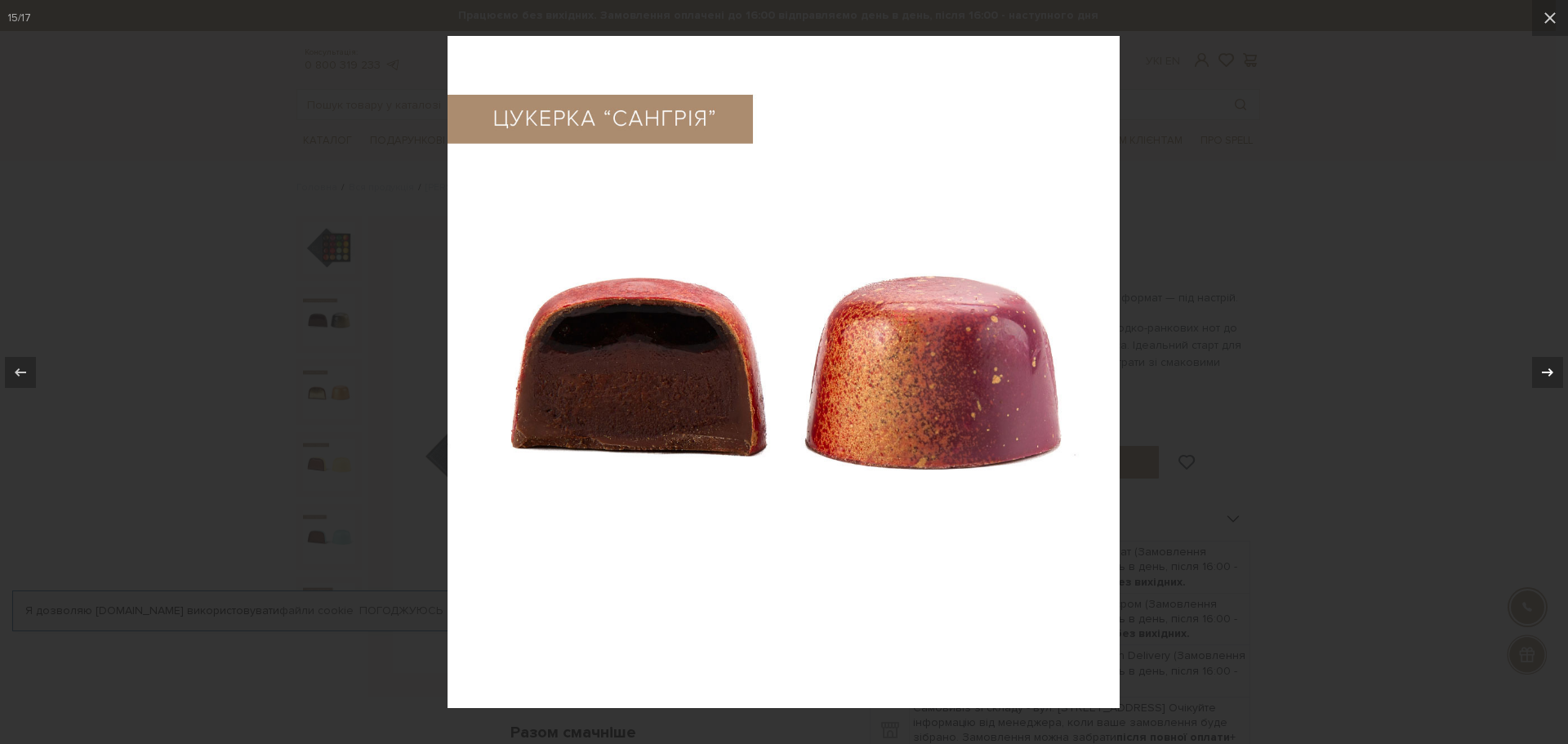
click at [1547, 364] on icon at bounding box center [1547, 372] width 19 height 19
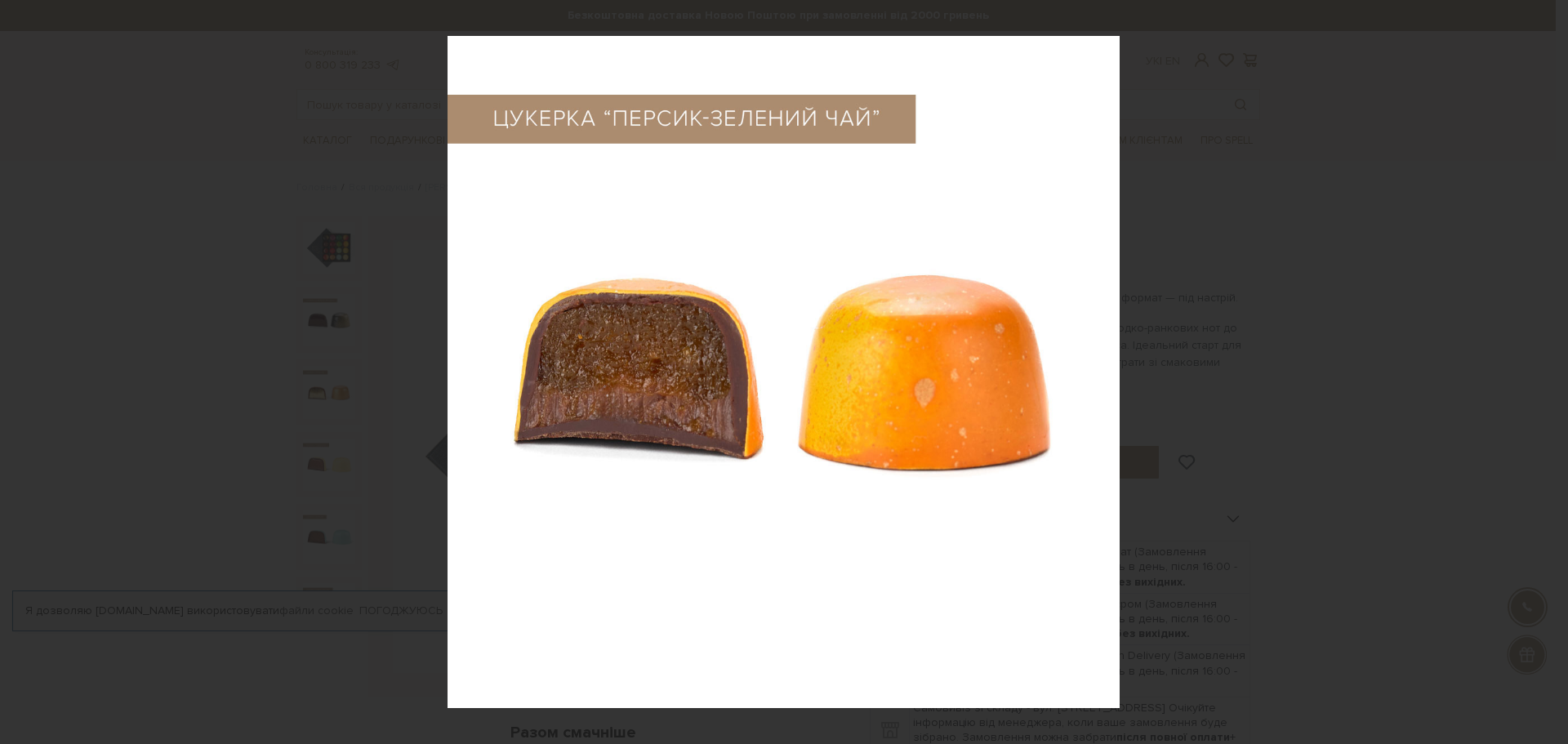
click at [1547, 364] on div "16 / 17" at bounding box center [784, 372] width 1568 height 744
click at [1547, 364] on icon at bounding box center [1547, 372] width 19 height 19
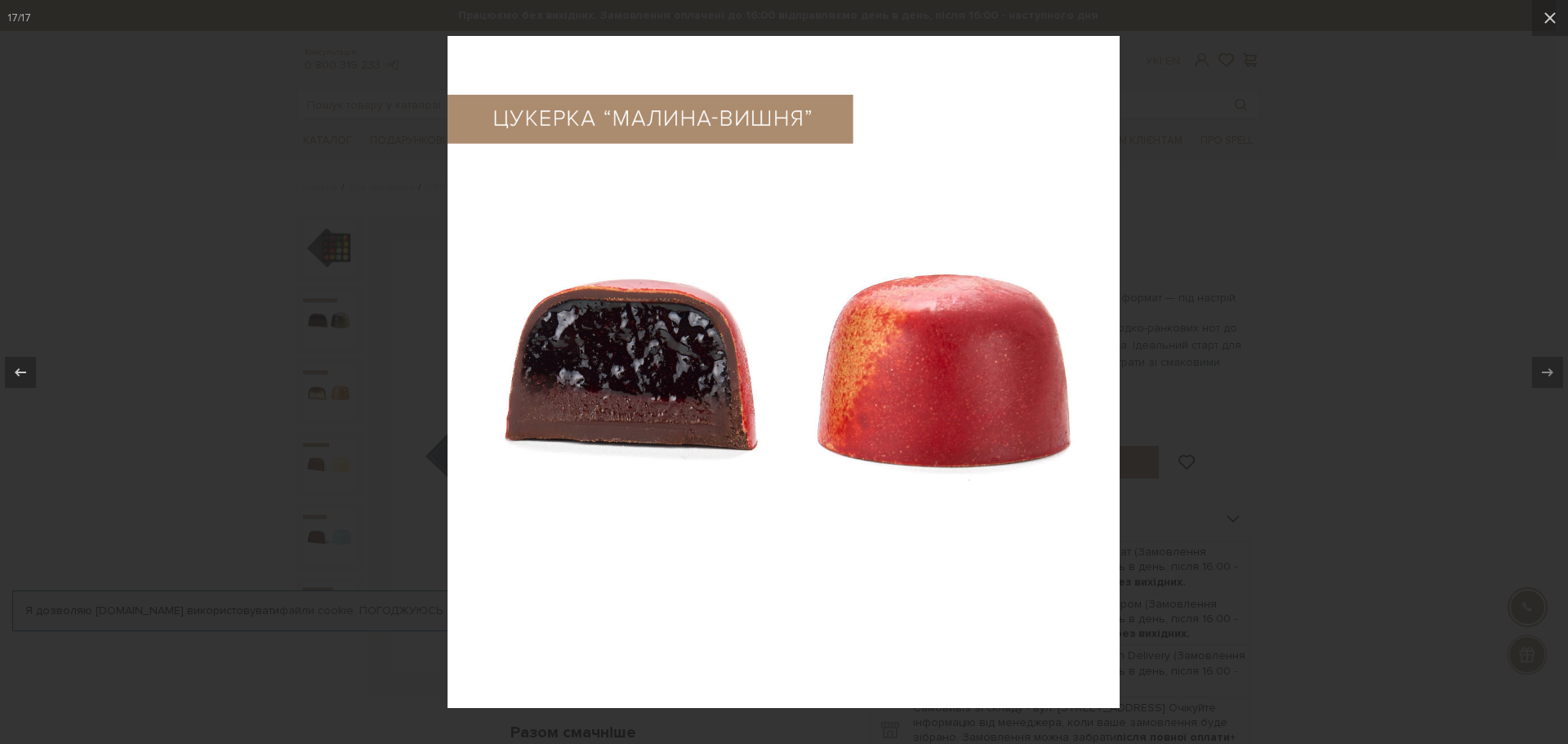
click at [1202, 327] on div at bounding box center [784, 372] width 1568 height 744
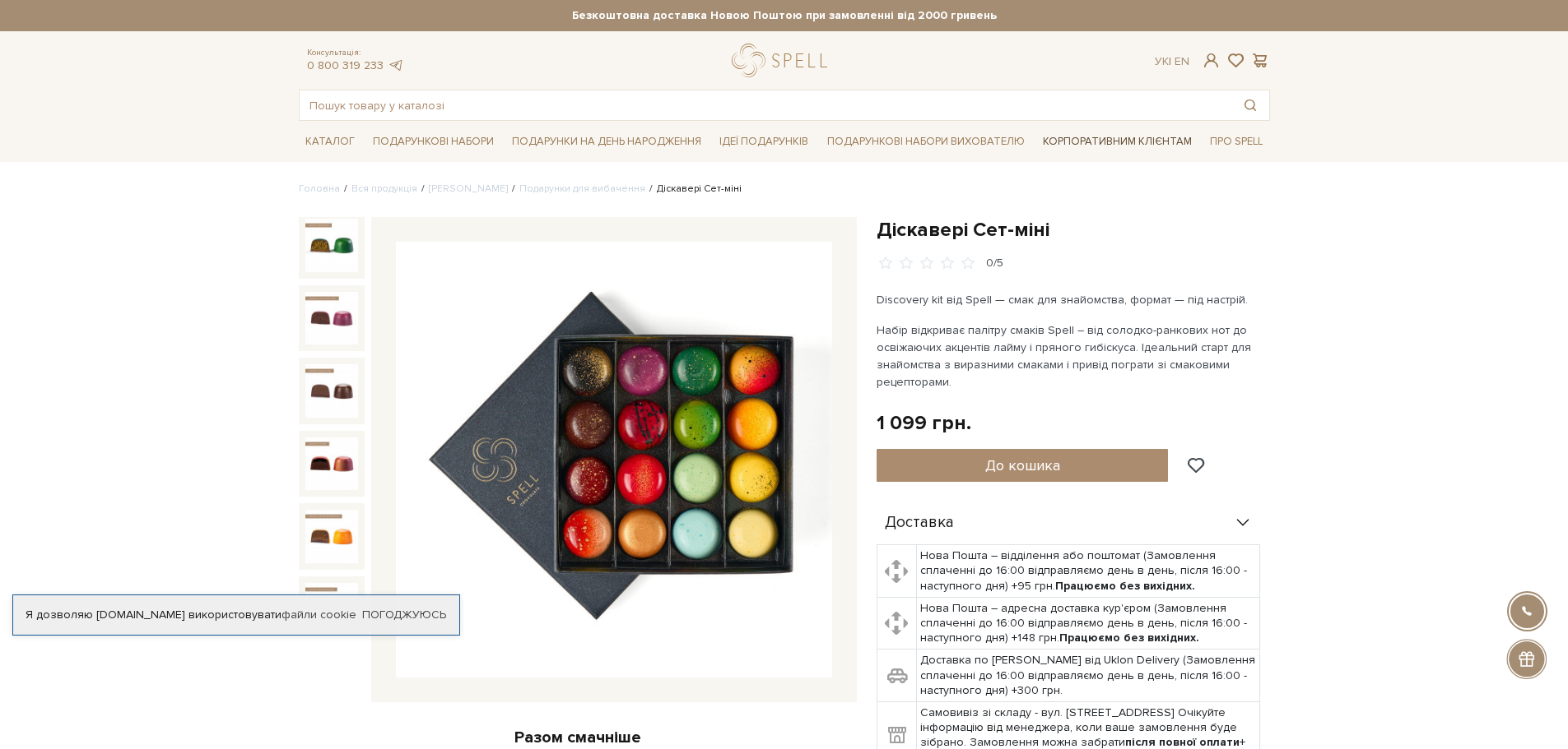
click at [1114, 141] on link "Корпоративним клієнтам" at bounding box center [1117, 141] width 163 height 28
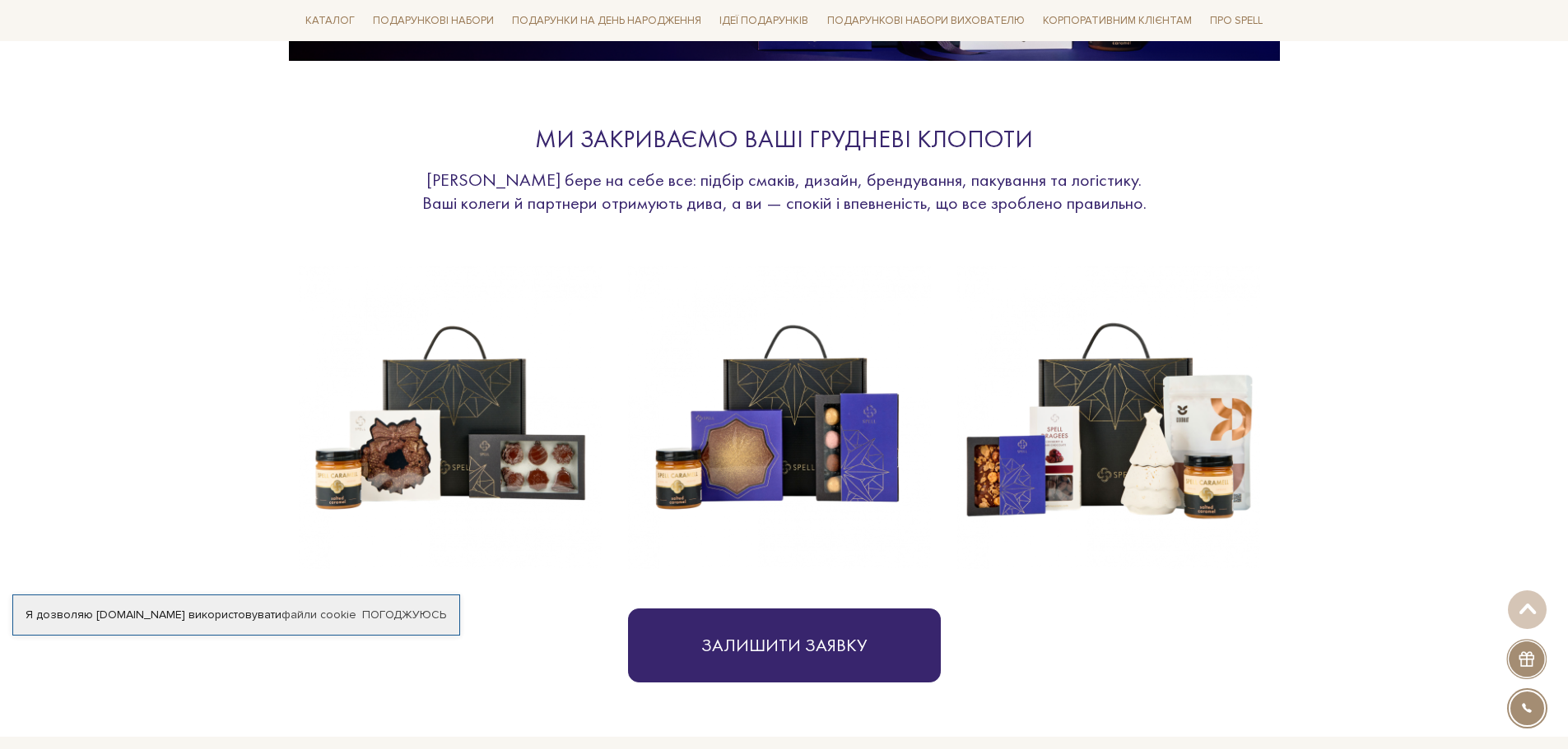
scroll to position [576, 0]
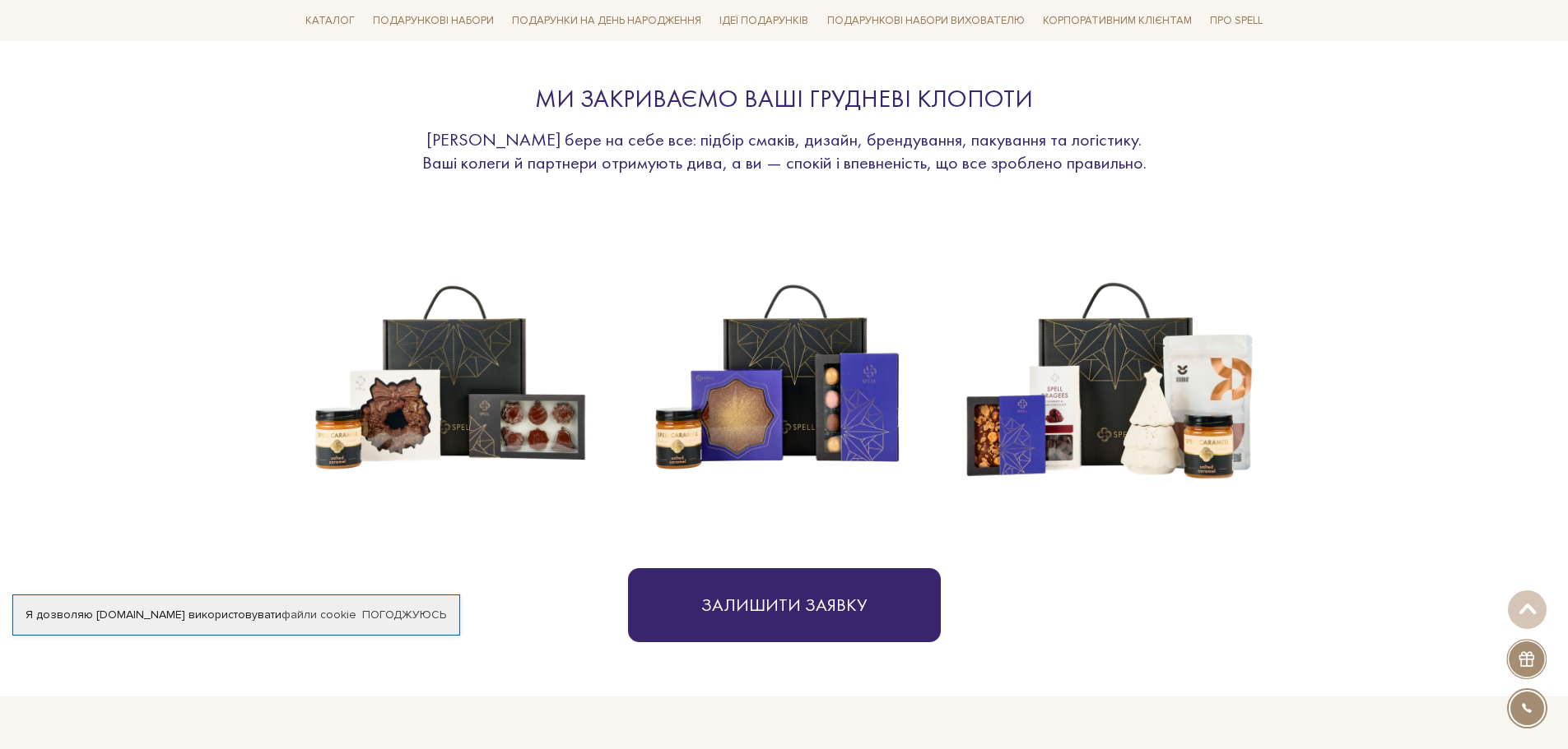
click at [424, 406] on img at bounding box center [451, 378] width 303 height 303
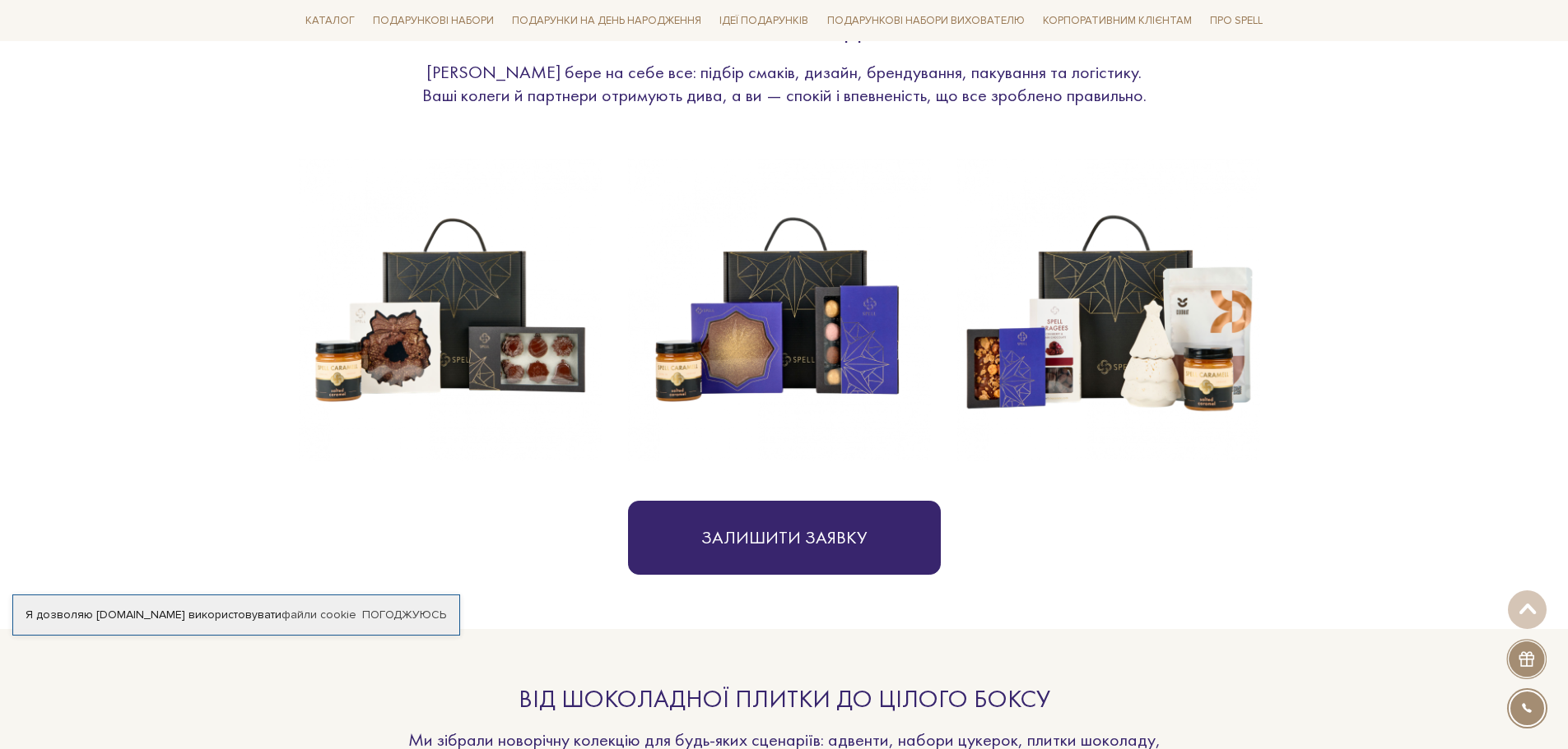
scroll to position [493, 0]
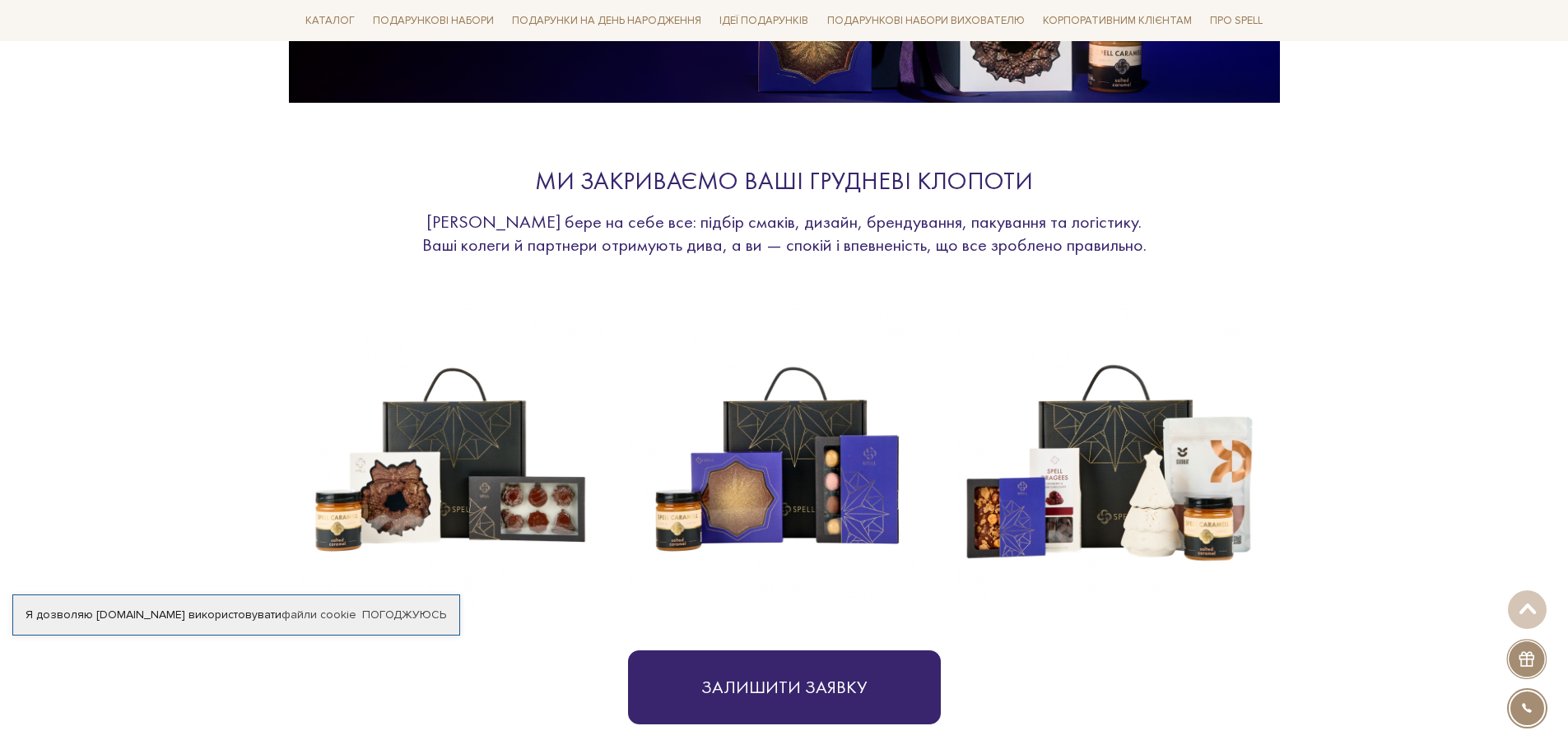
click at [501, 477] on img at bounding box center [451, 459] width 303 height 303
click at [802, 527] on img at bounding box center [780, 459] width 303 height 303
click at [800, 527] on img at bounding box center [780, 459] width 303 height 303
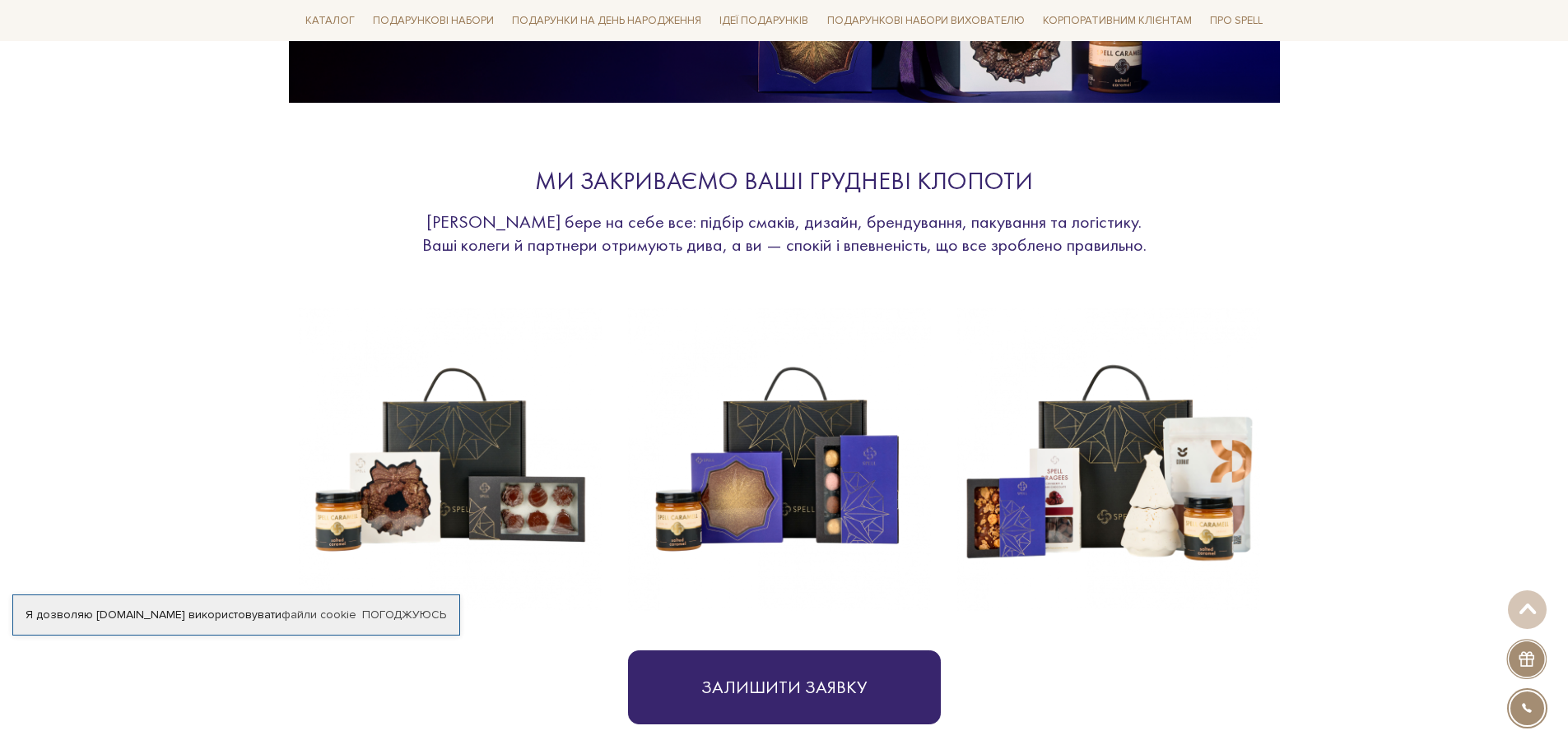
click at [915, 460] on img at bounding box center [780, 459] width 303 height 303
click at [1105, 430] on img at bounding box center [1109, 459] width 303 height 303
click at [1104, 428] on img at bounding box center [1109, 459] width 303 height 303
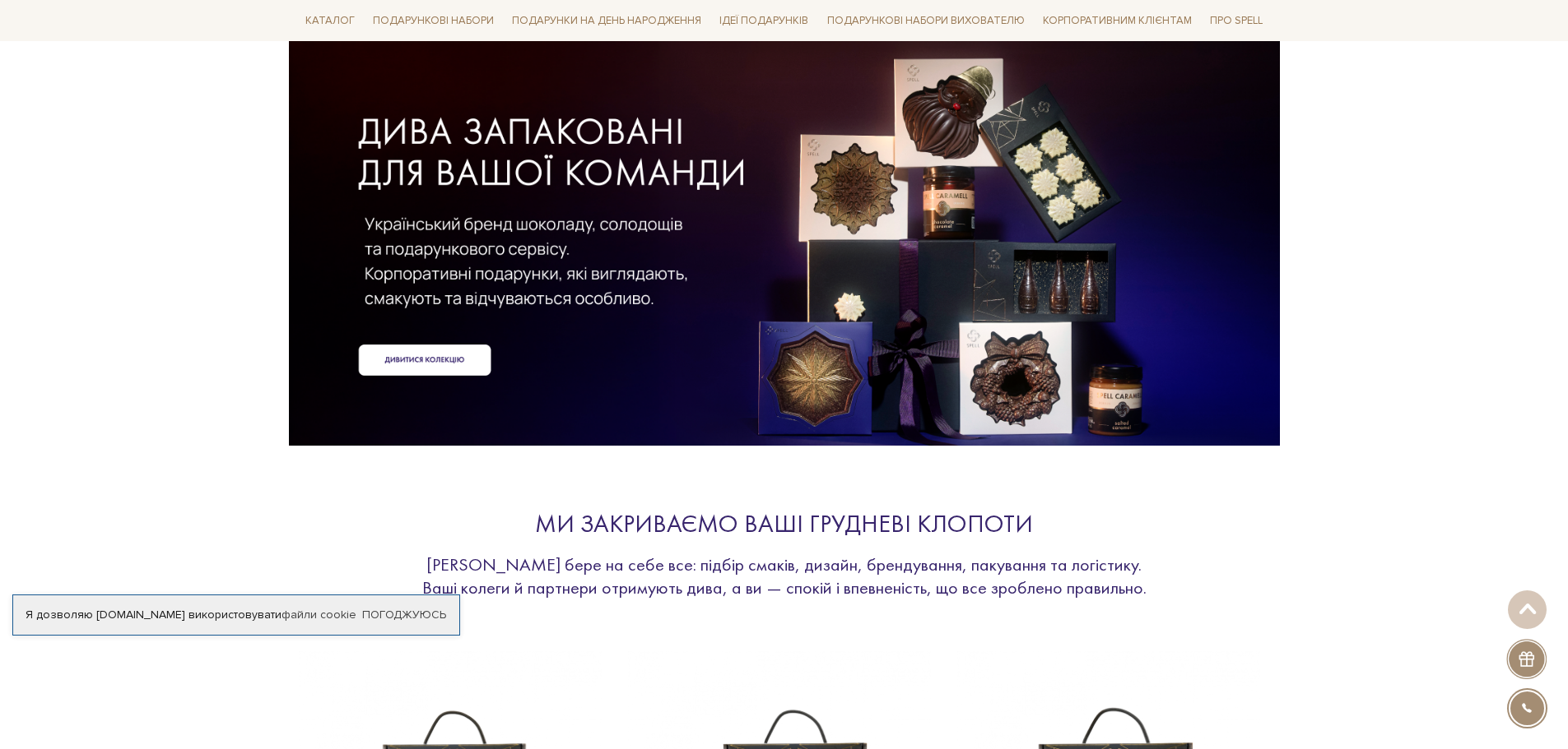
scroll to position [0, 0]
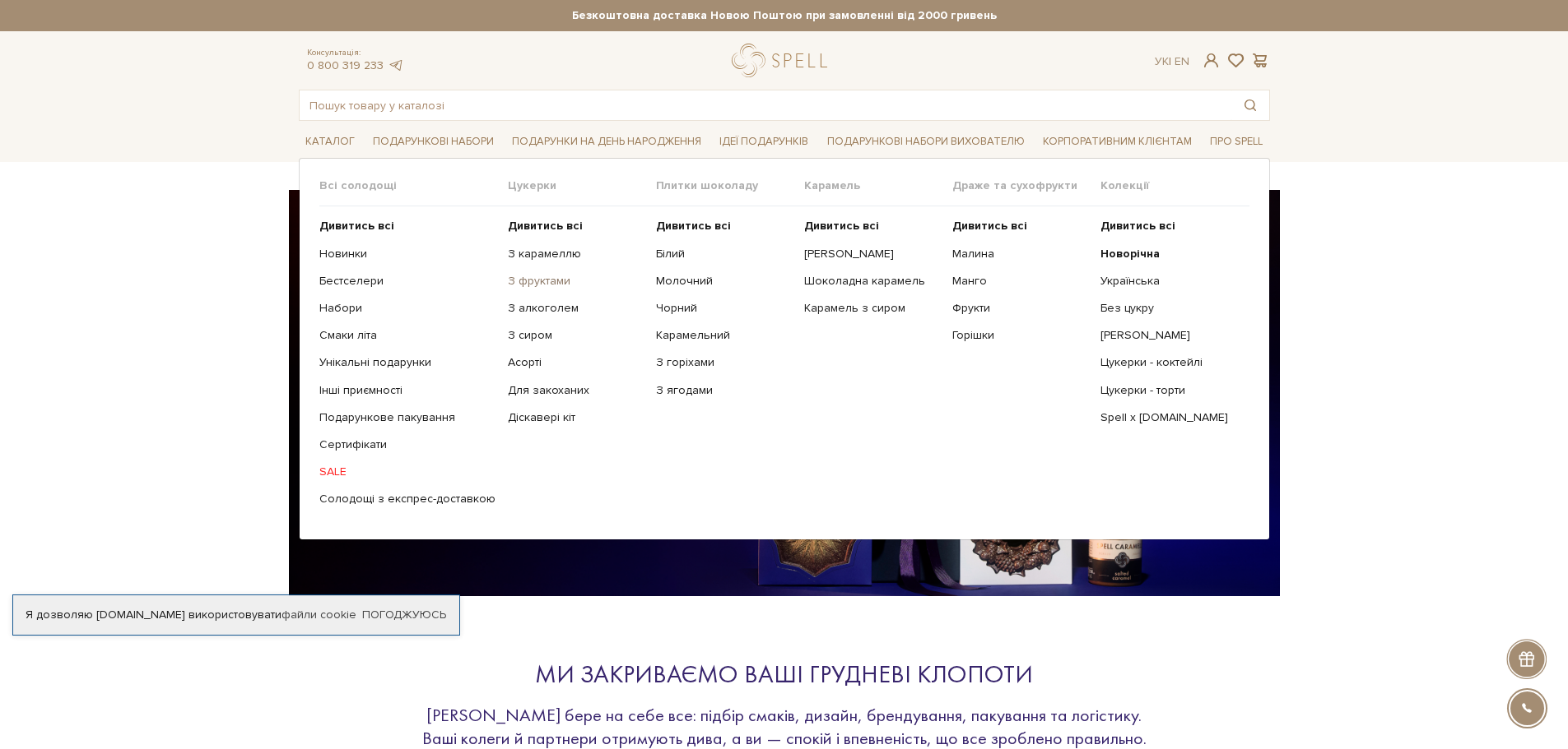
click at [522, 276] on link "З фруктами" at bounding box center [575, 281] width 136 height 15
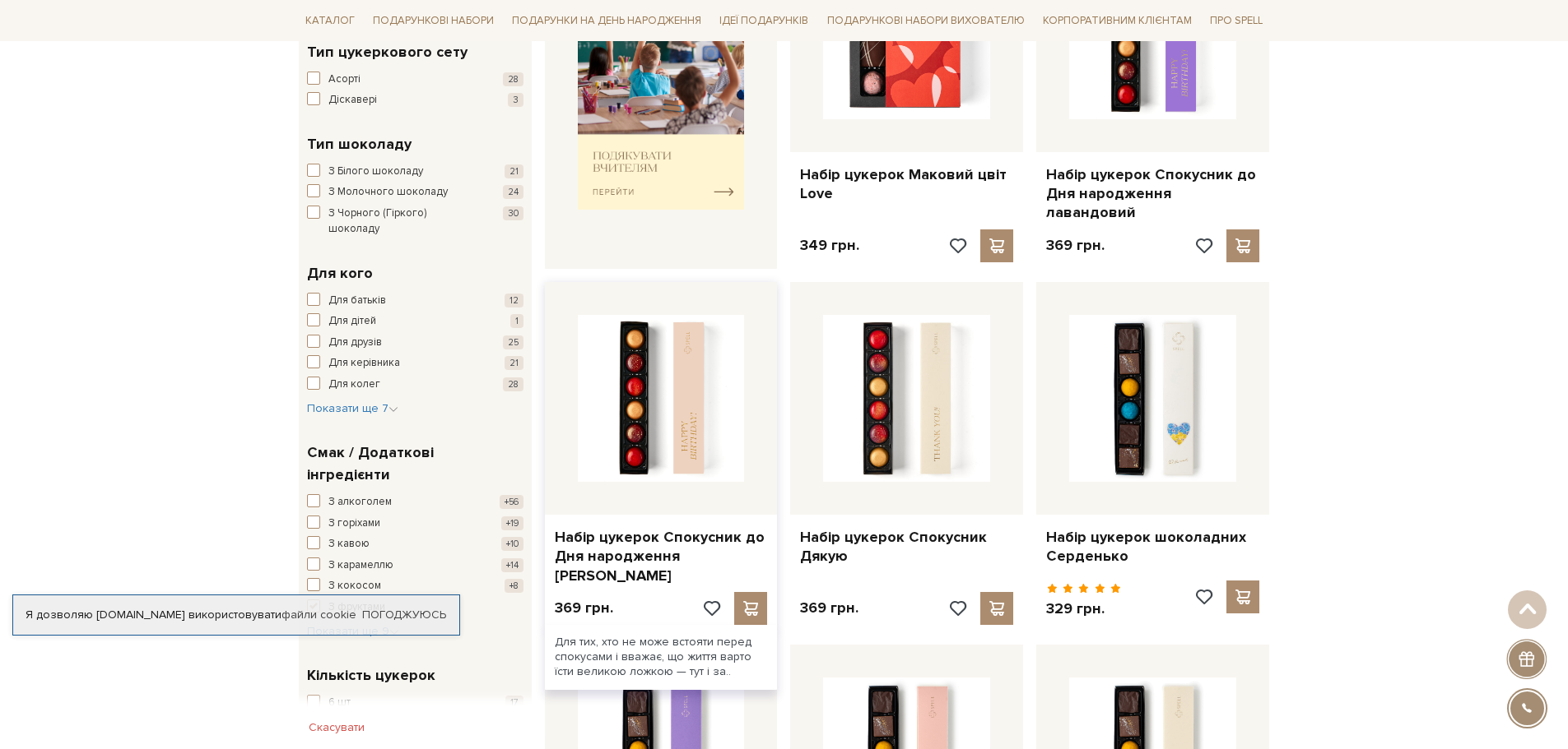
scroll to position [741, 0]
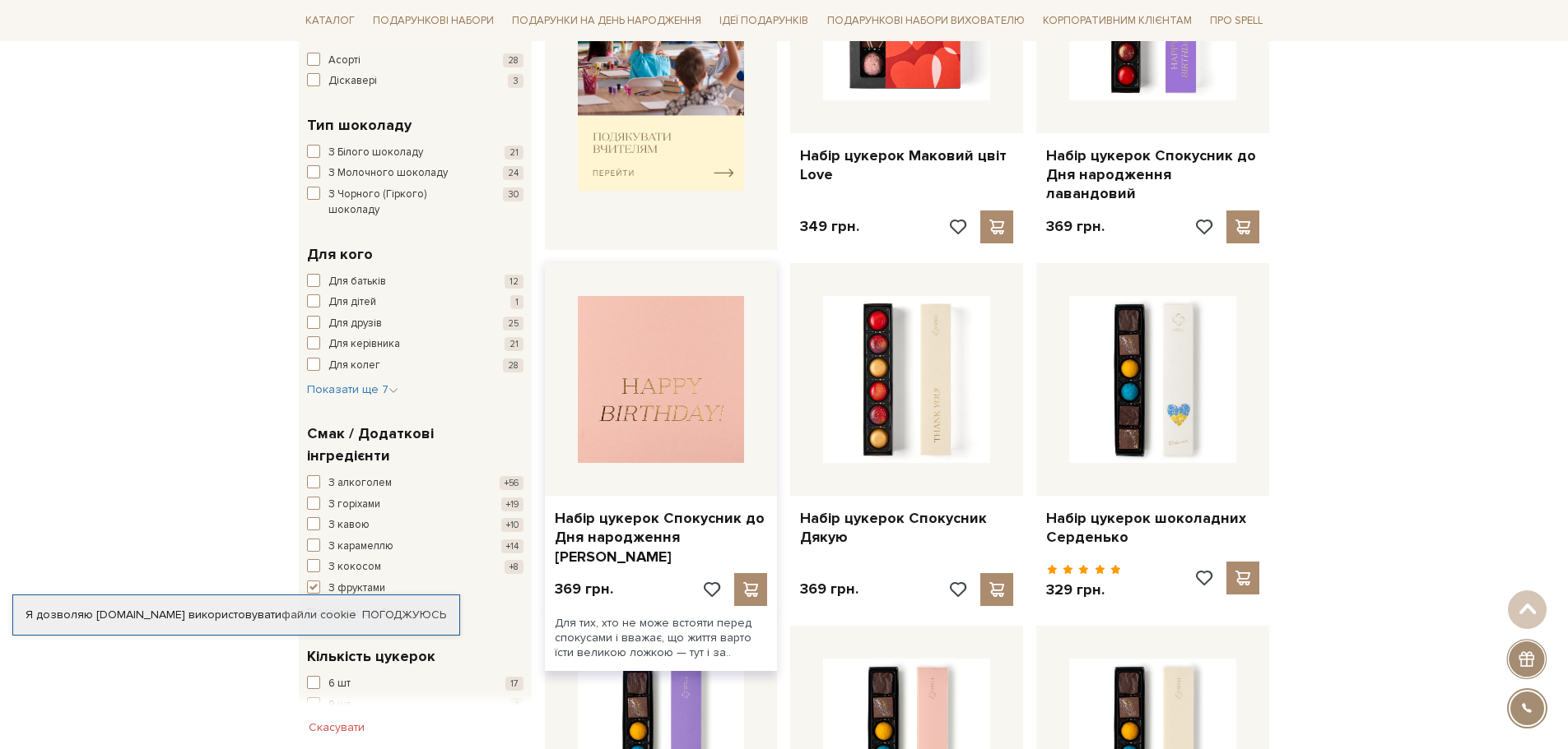
click at [687, 393] on img at bounding box center [661, 380] width 167 height 167
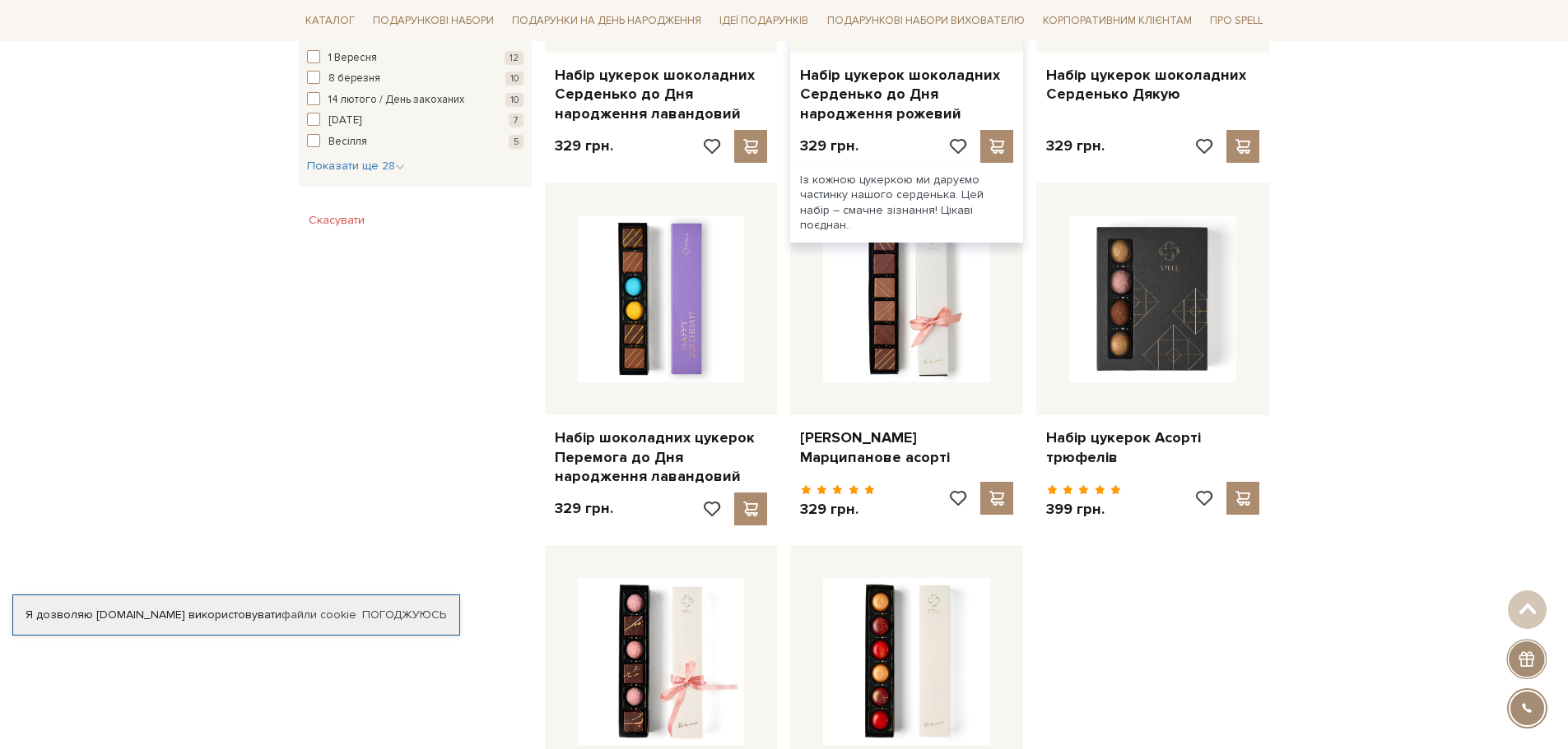
scroll to position [1563, 0]
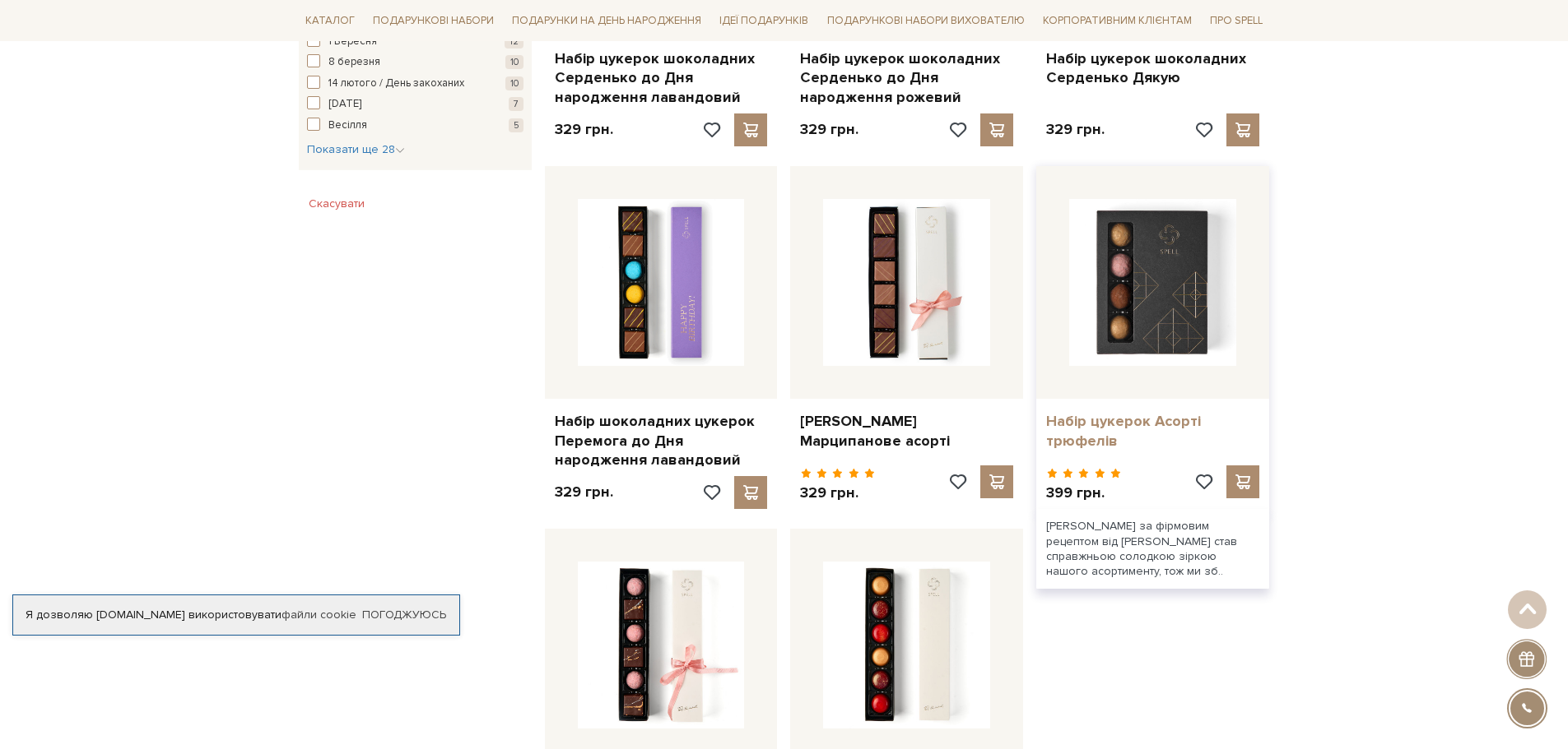
click at [1173, 412] on link "Набір цукерок Асорті трюфелів" at bounding box center [1152, 432] width 213 height 39
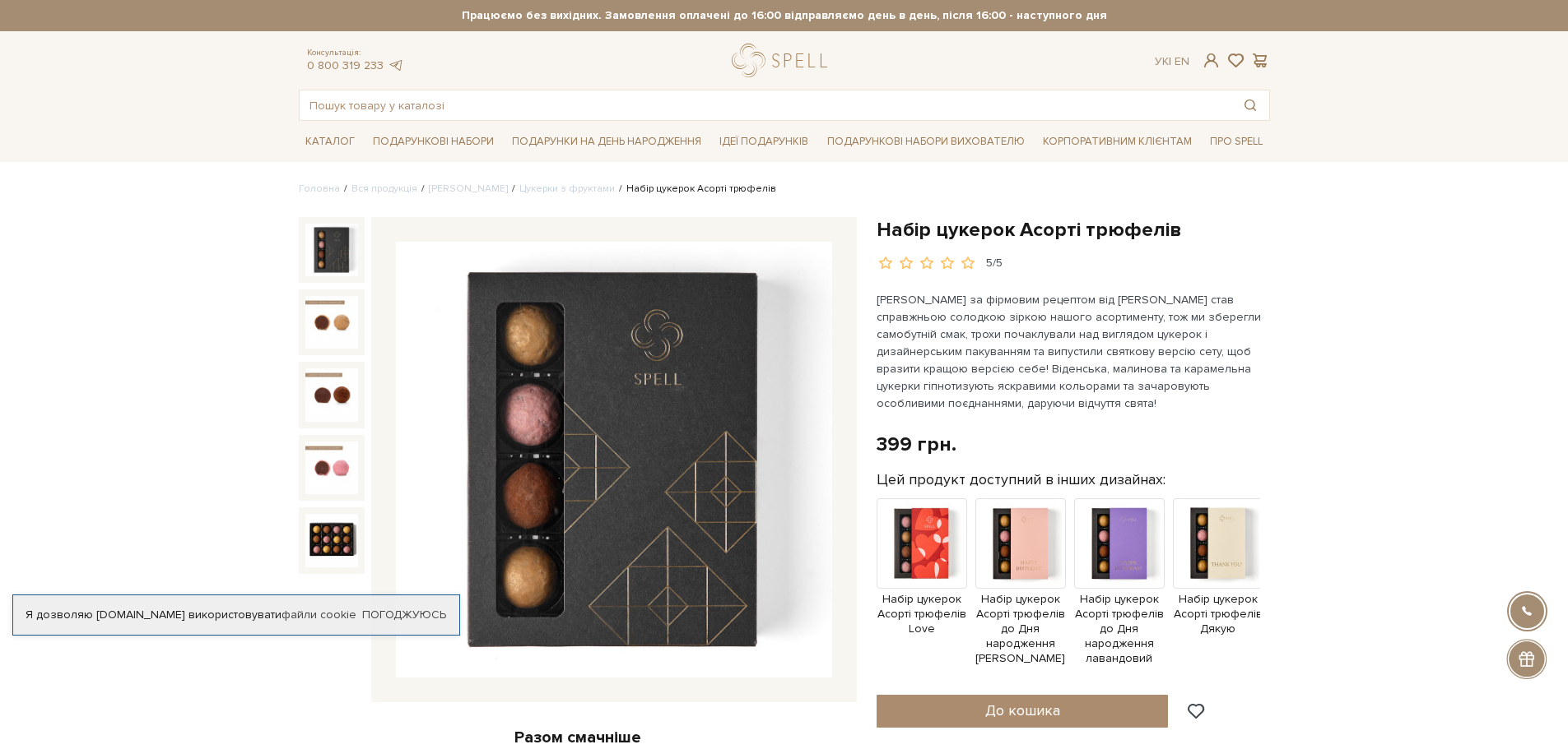
click at [626, 454] on img at bounding box center [614, 459] width 436 height 436
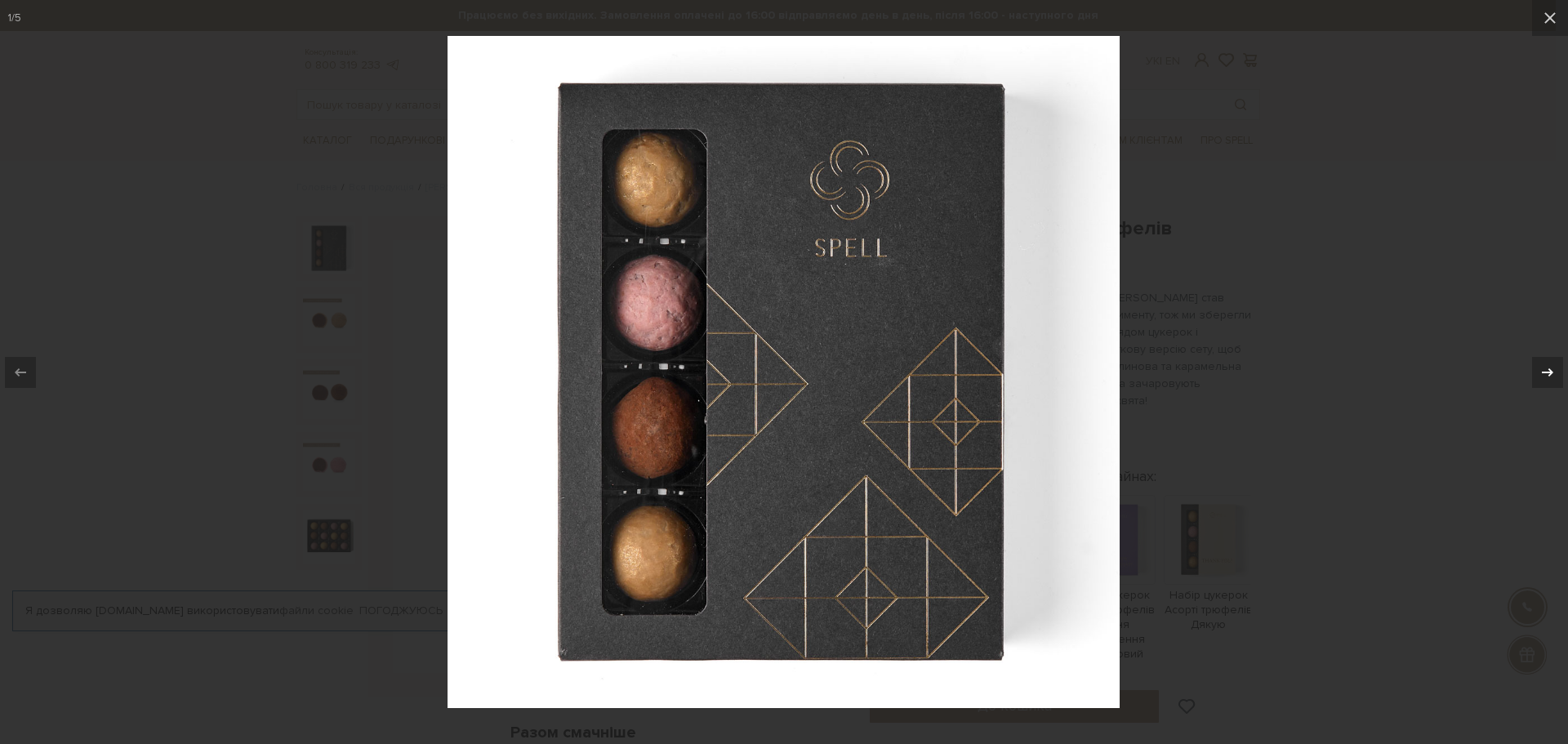
click at [1545, 369] on icon at bounding box center [1547, 372] width 19 height 19
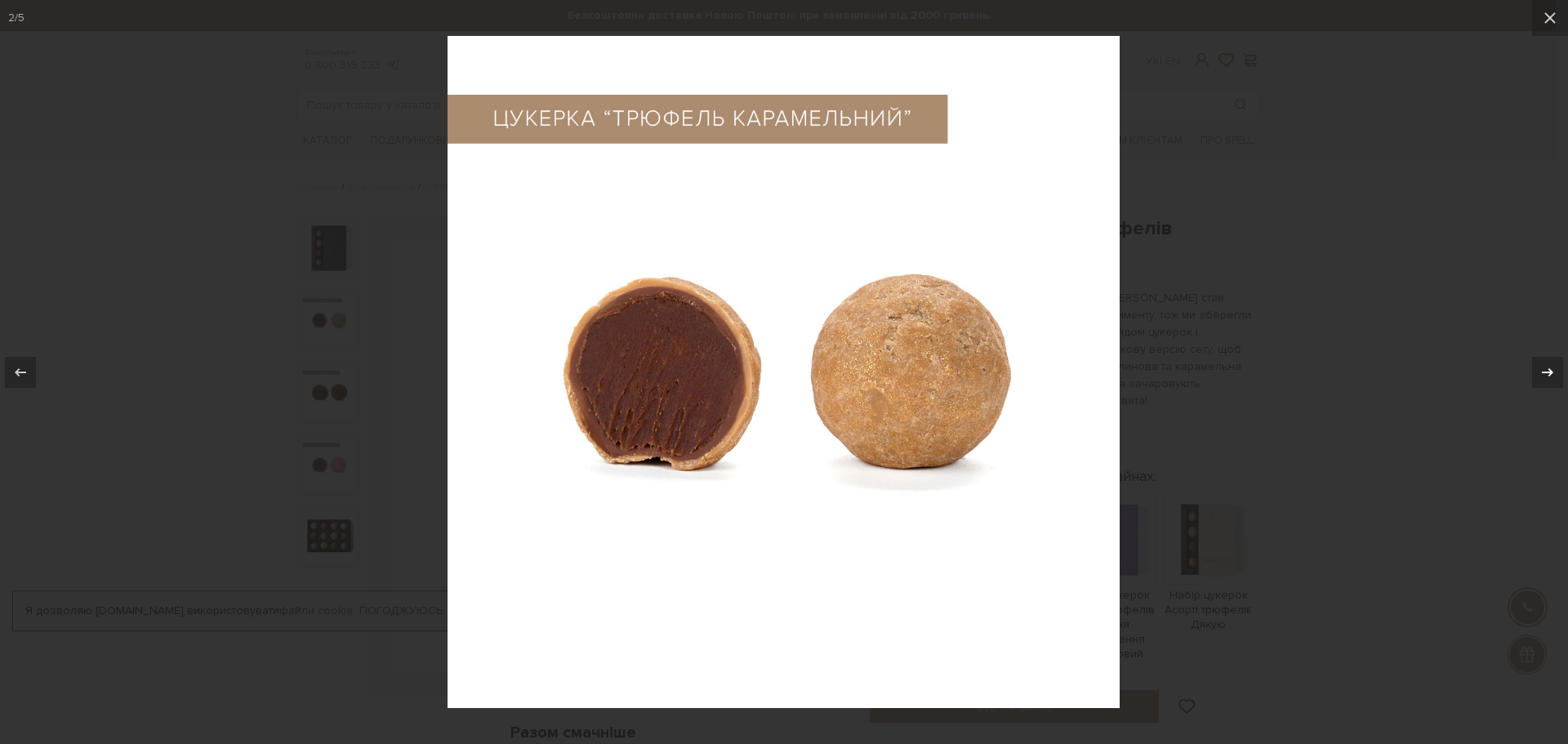
click at [1545, 369] on icon at bounding box center [1547, 372] width 19 height 19
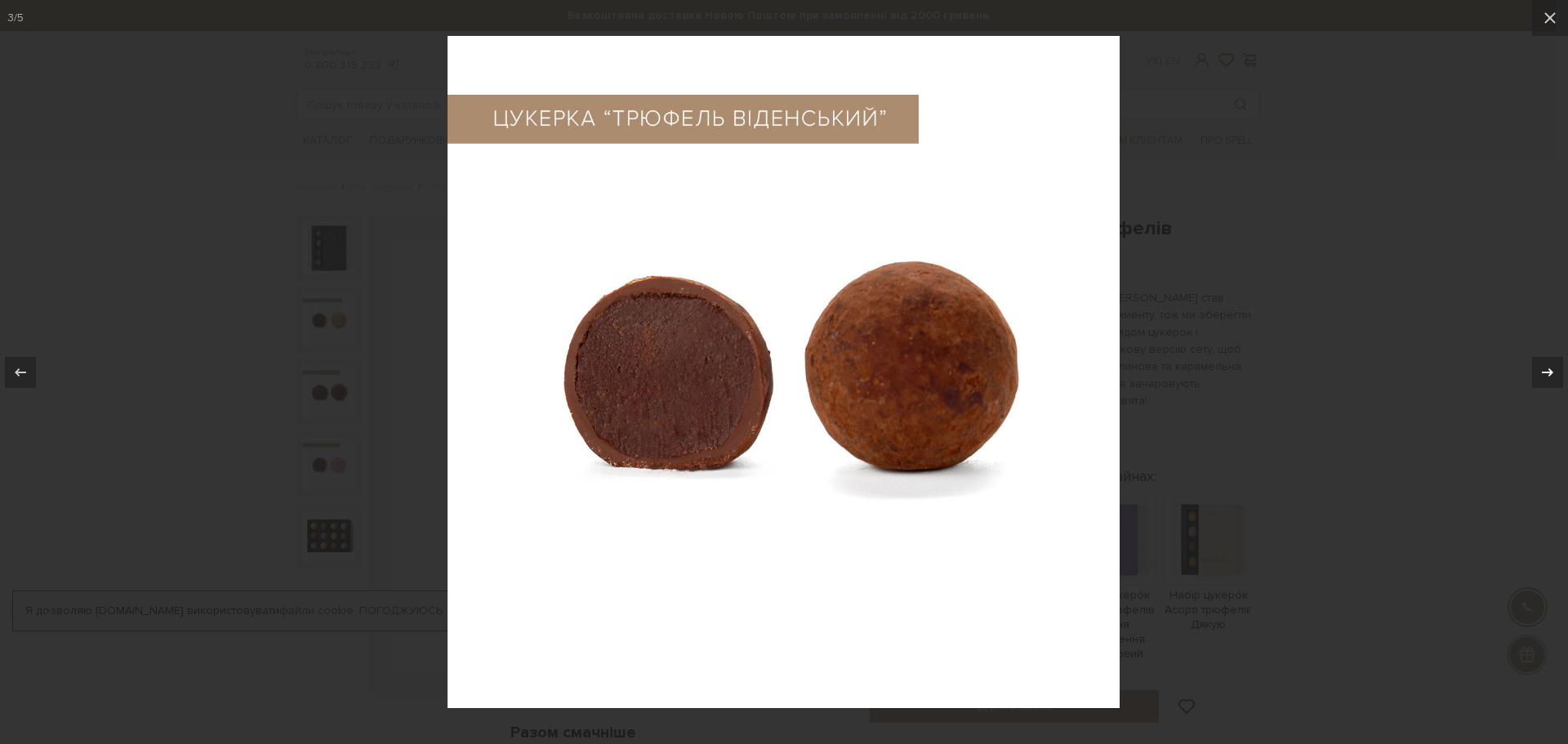
click at [1545, 369] on icon at bounding box center [1547, 372] width 19 height 19
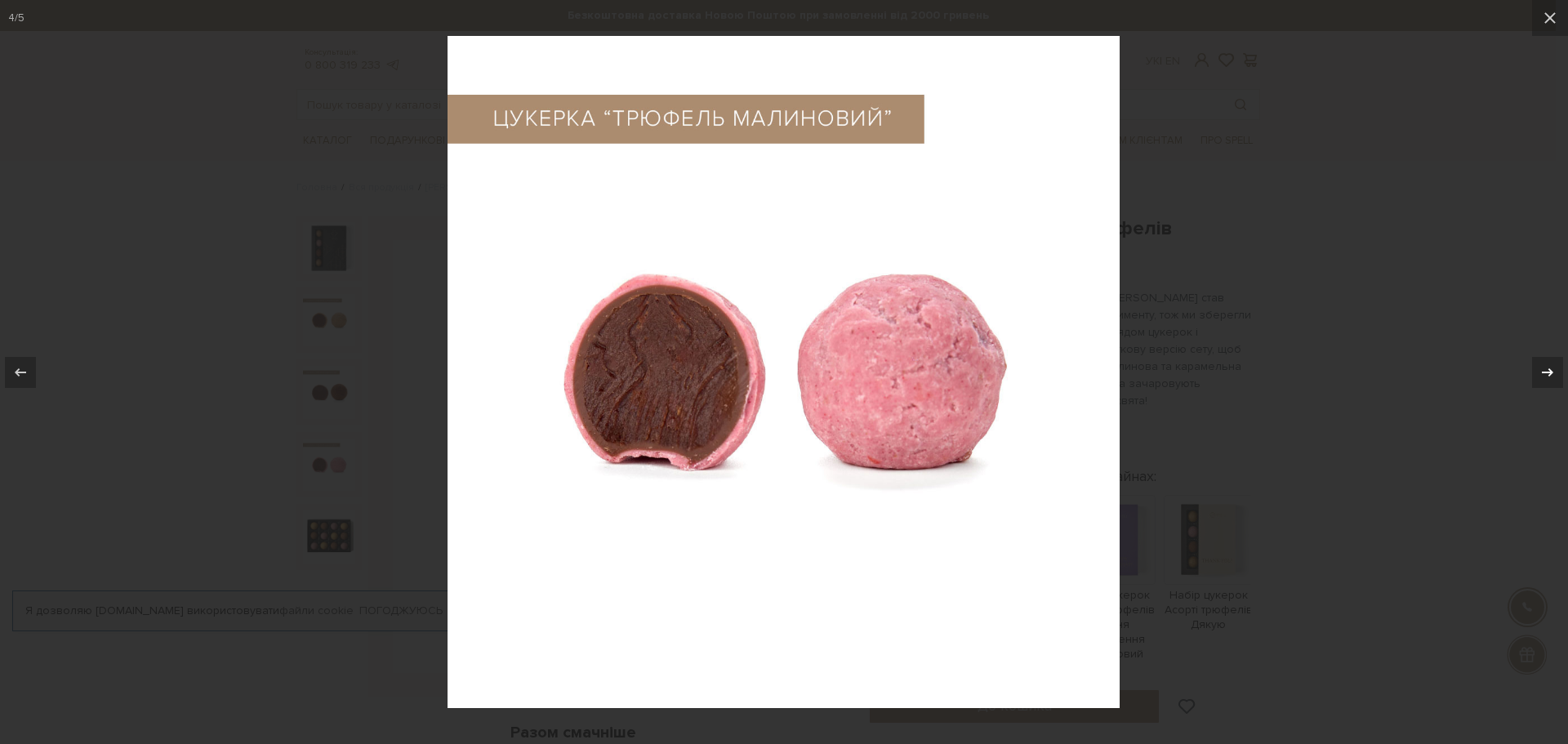
click at [1545, 369] on icon at bounding box center [1547, 372] width 19 height 19
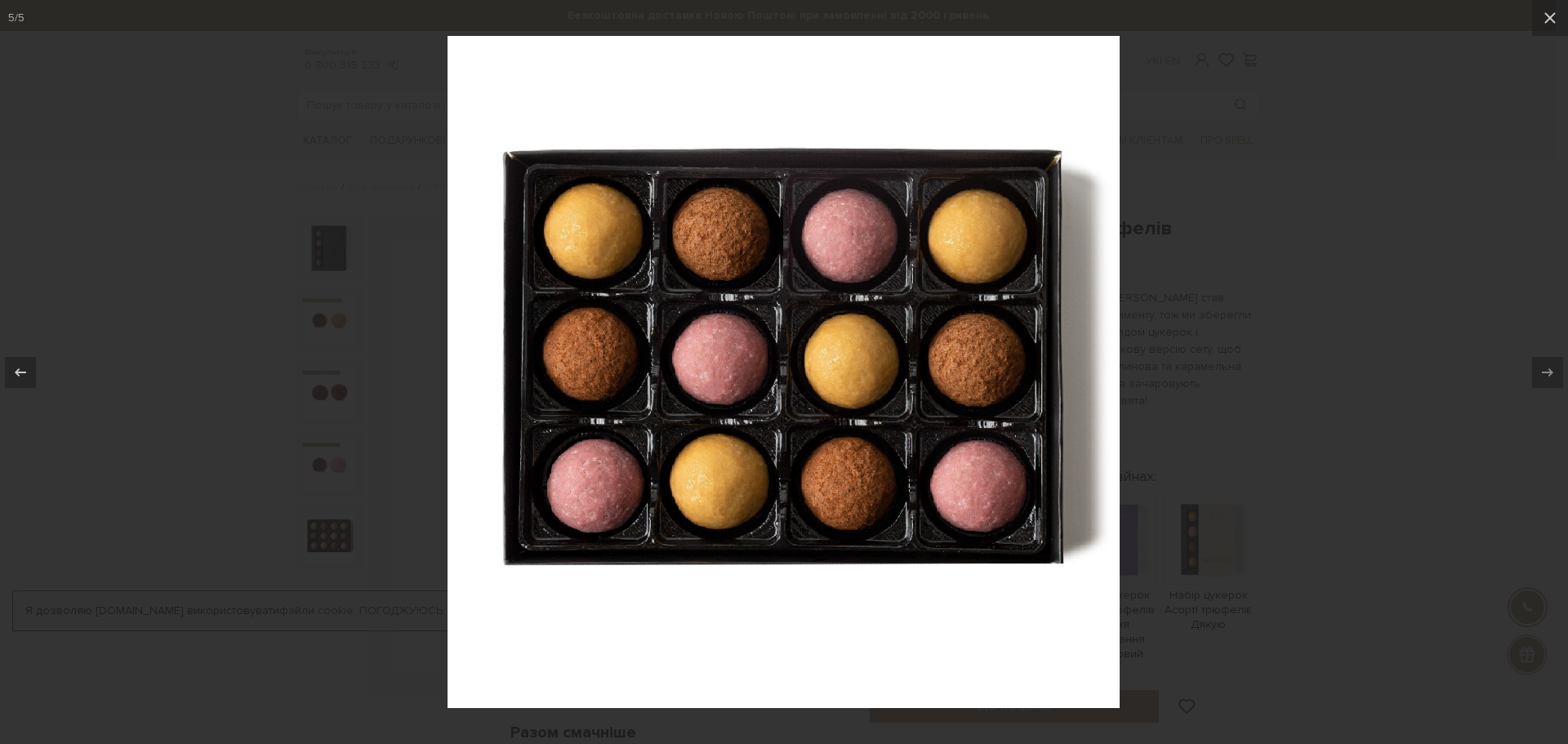
click at [1304, 298] on div at bounding box center [784, 372] width 1568 height 744
